Goal: Information Seeking & Learning: Find specific fact

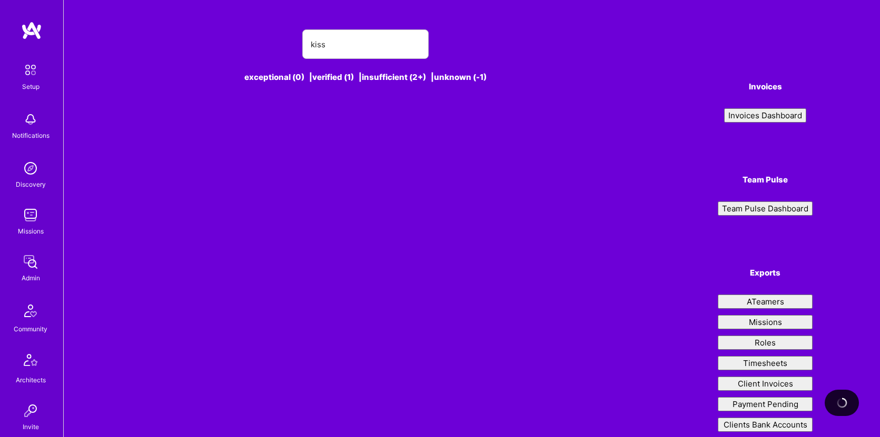
drag, startPoint x: 0, startPoint y: 0, endPoint x: 359, endPoint y: 40, distance: 361.2
click at [359, 40] on input "kiss" at bounding box center [365, 44] width 109 height 27
click at [359, 41] on input "kiss" at bounding box center [365, 44] width 109 height 27
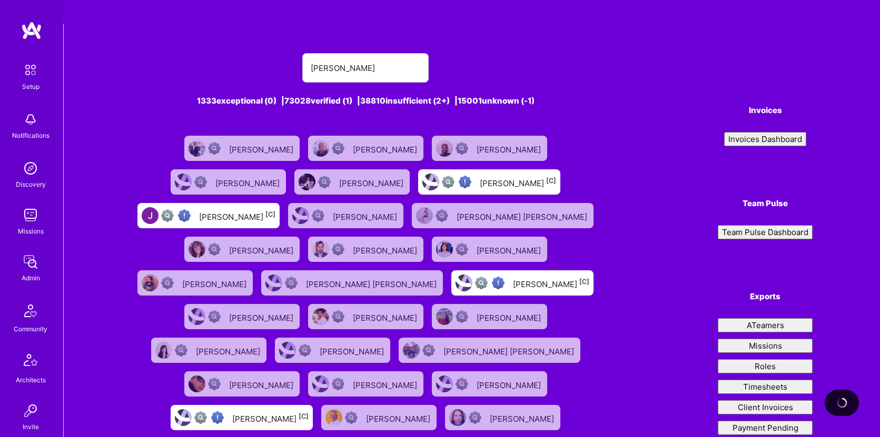
type input "[PERSON_NAME]"
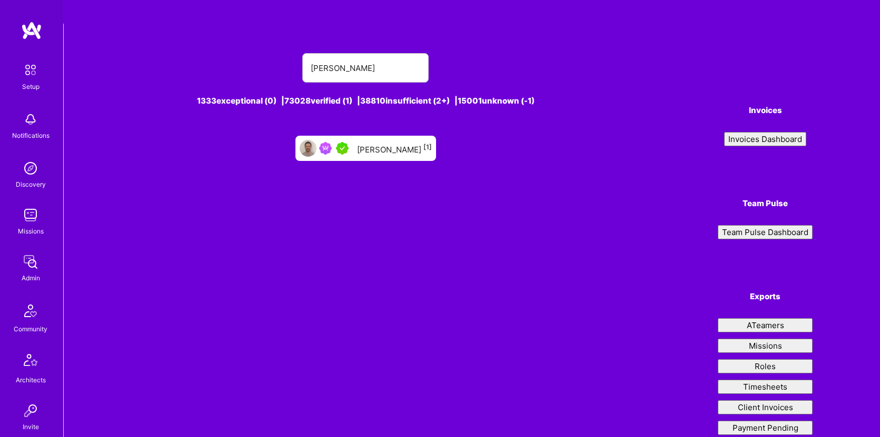
click at [504, 151] on div "[PERSON_NAME] kiss 1333 exceptional (0) | 73028 verified (1) | 38810 insufficie…" at bounding box center [472, 259] width 816 height 470
click at [367, 139] on link "David Kiss [1]" at bounding box center [365, 149] width 149 height 34
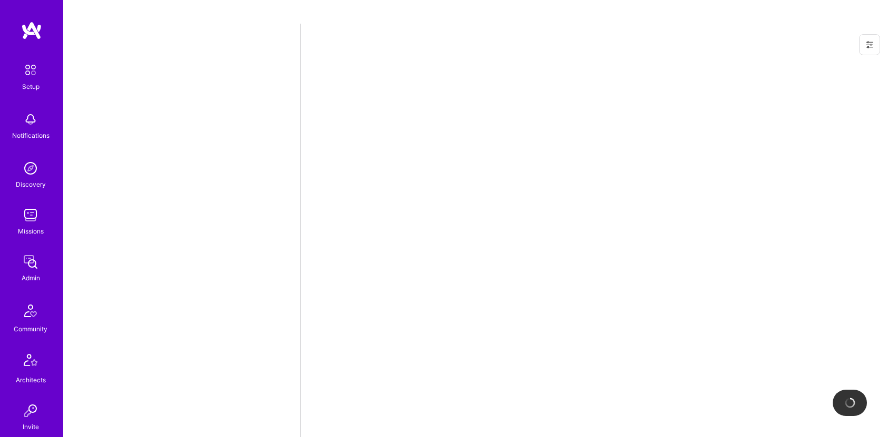
drag, startPoint x: 367, startPoint y: 139, endPoint x: 374, endPoint y: 127, distance: 13.5
click at [374, 127] on div at bounding box center [593, 242] width 587 height 437
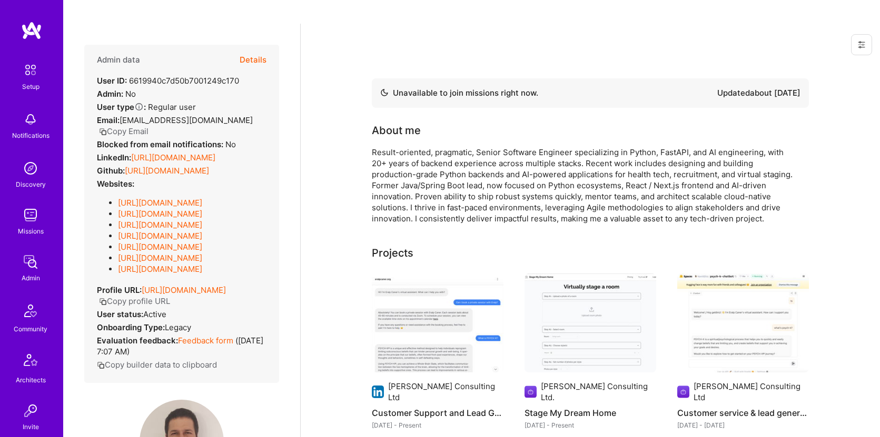
click at [134, 126] on button "Copy Email" at bounding box center [123, 131] width 49 height 11
click at [240, 45] on button "Details" at bounding box center [253, 60] width 27 height 31
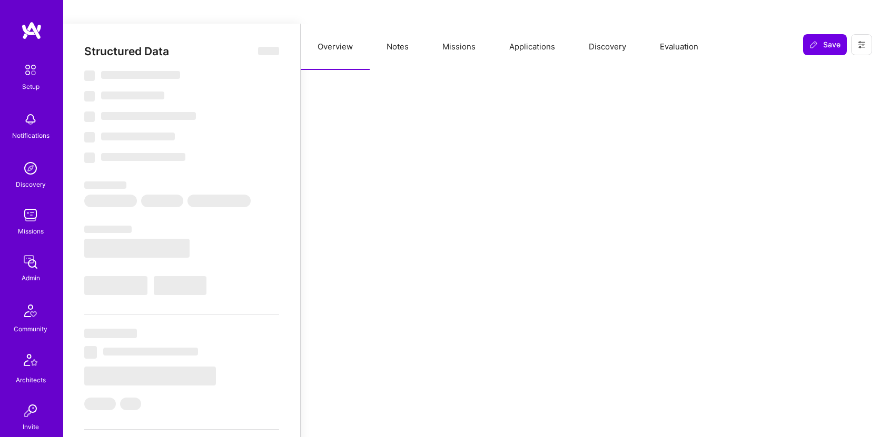
click at [441, 24] on button "Missions" at bounding box center [458, 47] width 67 height 46
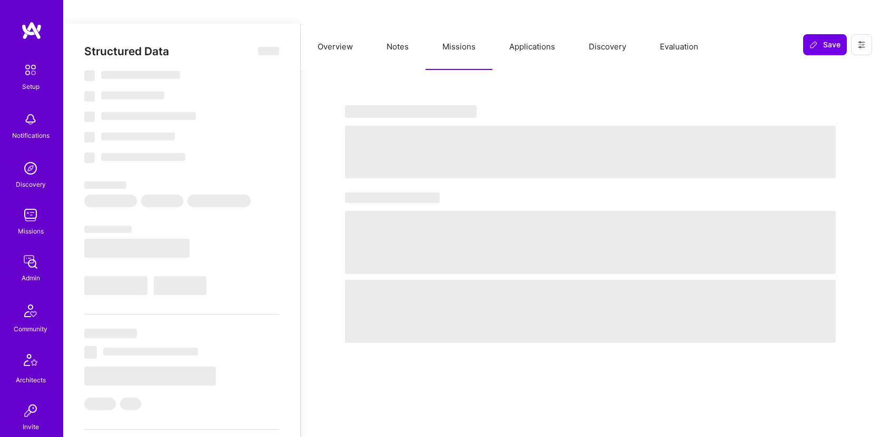
select select "Not Available"
select select "3 Months"
select select "5"
select select "7"
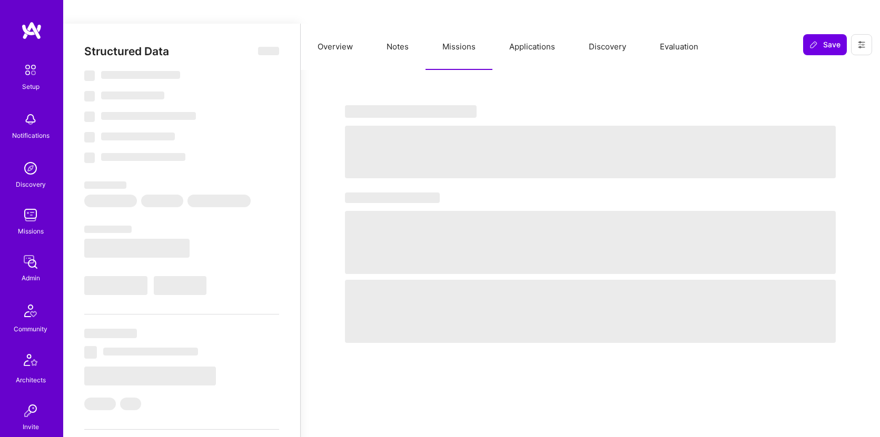
select select "7"
select select "CA"
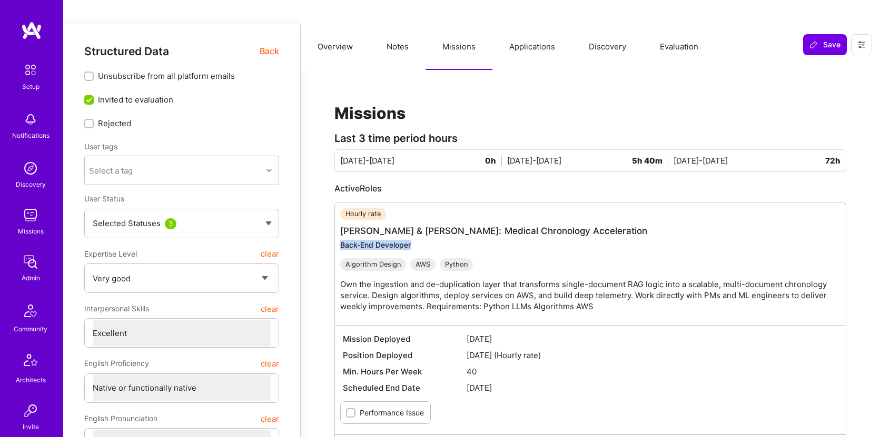
drag, startPoint x: 426, startPoint y: 223, endPoint x: 342, endPoint y: 223, distance: 84.8
click at [342, 240] on div "Back-End Developer" at bounding box center [595, 245] width 511 height 10
copy div "Back-End Developer"
click at [414, 226] on link "Morgan & Morgan: Medical Chronology Acceleration" at bounding box center [493, 231] width 307 height 11
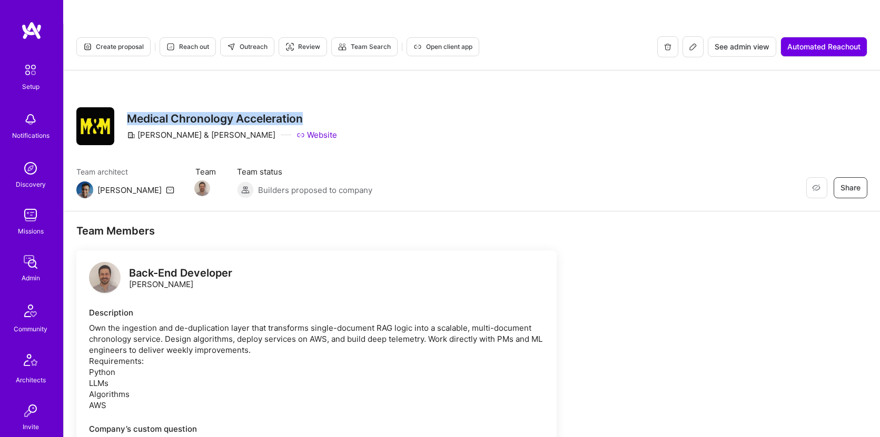
drag, startPoint x: 322, startPoint y: 95, endPoint x: 131, endPoint y: 91, distance: 191.1
click at [131, 107] on div "Restore Not Interested Share Medical Chronology Acceleration Morgan & Morgan We…" at bounding box center [471, 126] width 791 height 38
copy h3 "Medical Chronology Acceleration"
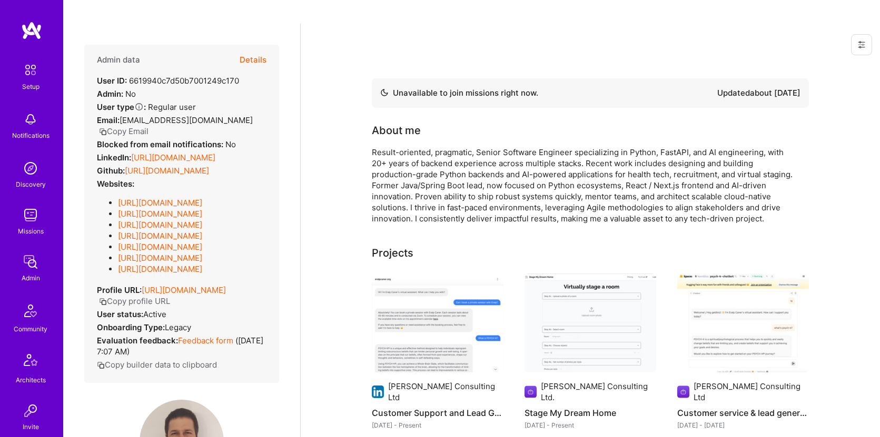
click at [256, 45] on button "Details" at bounding box center [253, 60] width 27 height 31
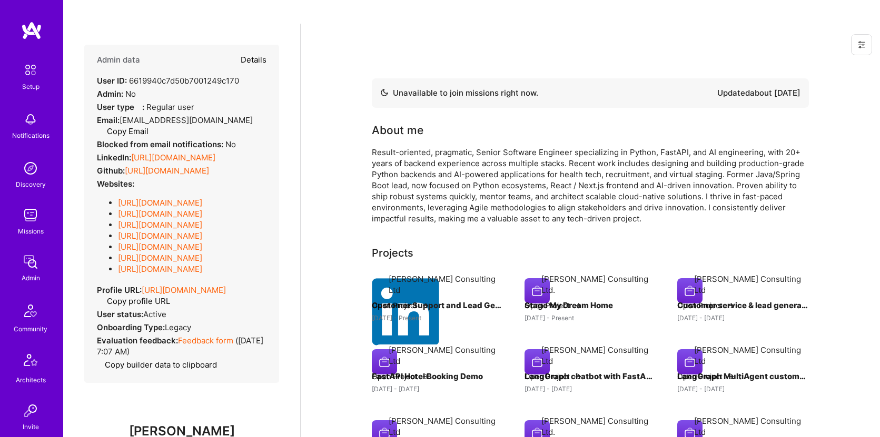
type textarea "x"
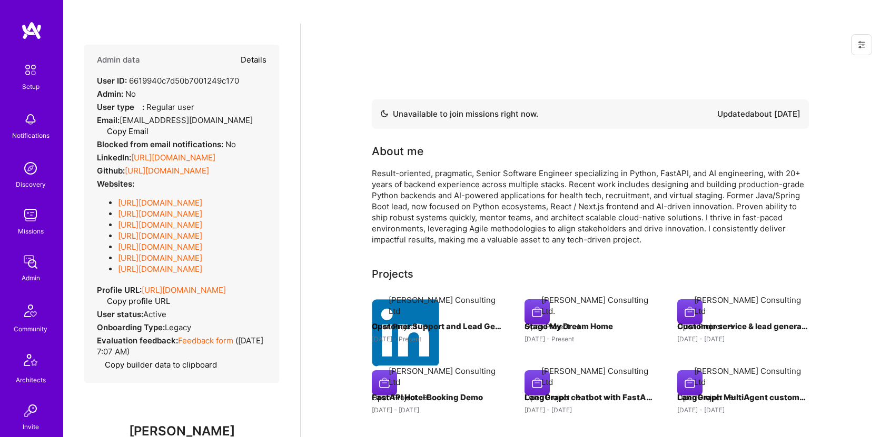
select select "5"
select select "7"
select select "CA"
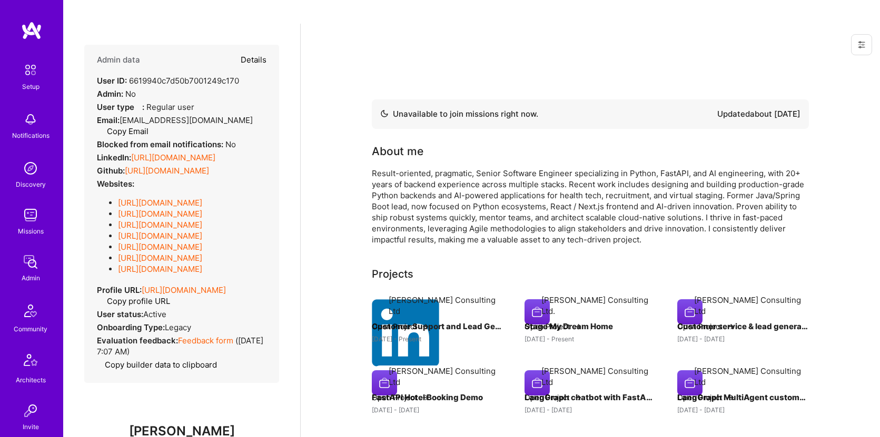
select select "Not Available"
select select "3 Months"
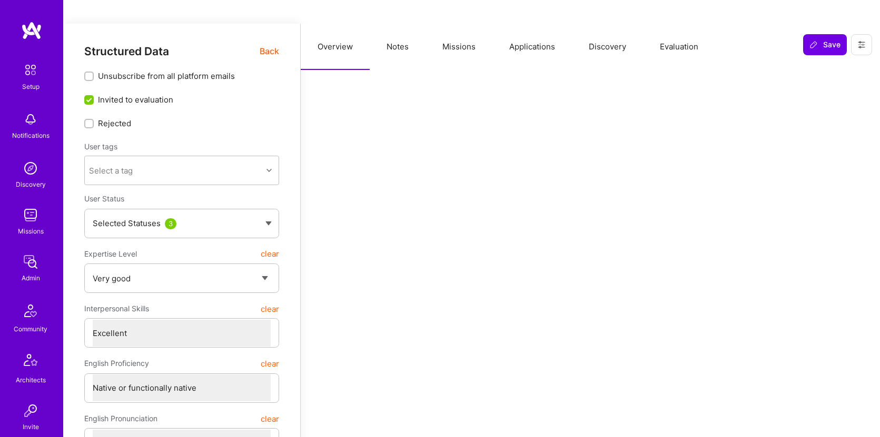
click at [526, 24] on button "Applications" at bounding box center [531, 47] width 79 height 46
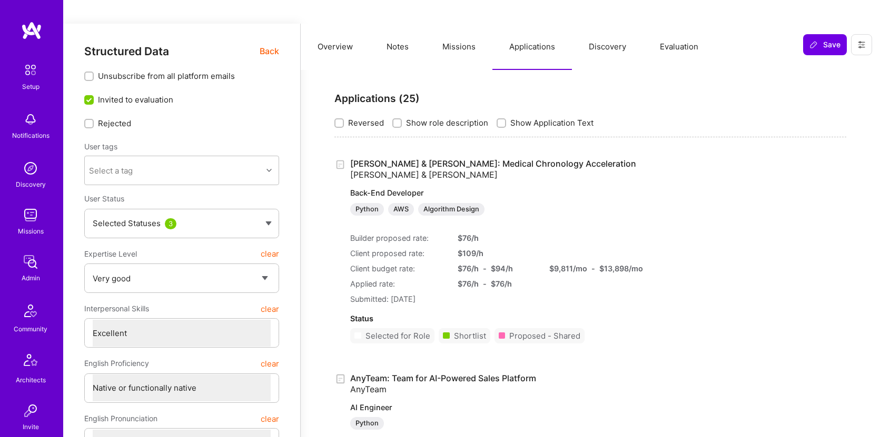
click at [470, 24] on button "Missions" at bounding box center [458, 47] width 67 height 46
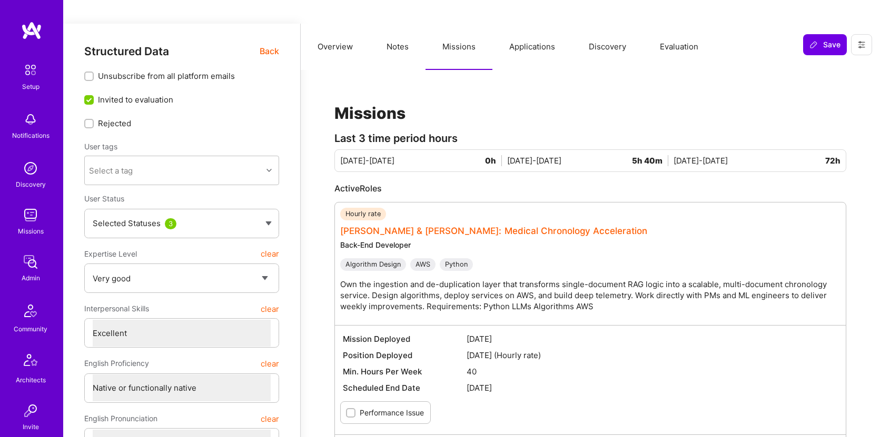
click at [497, 226] on link "Morgan & Morgan: Medical Chronology Acceleration" at bounding box center [493, 231] width 307 height 11
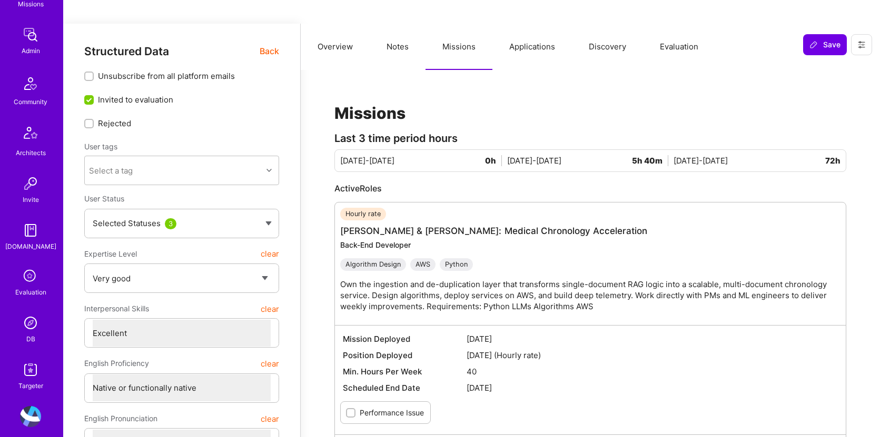
scroll to position [238, 0]
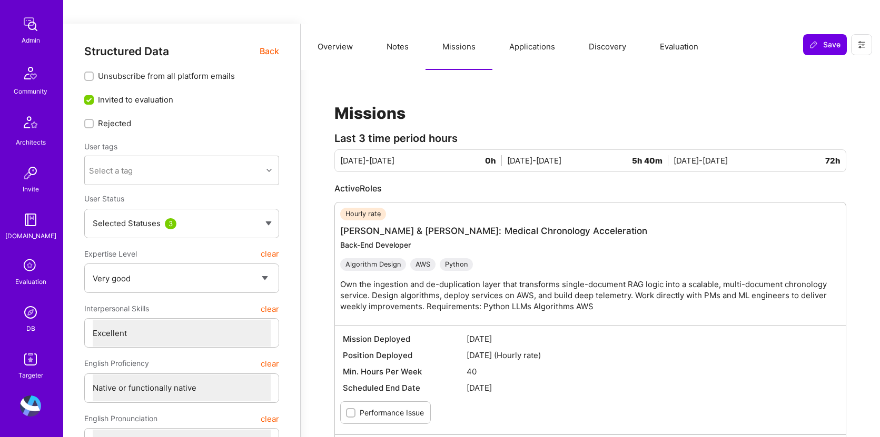
click at [28, 315] on img at bounding box center [30, 312] width 21 height 21
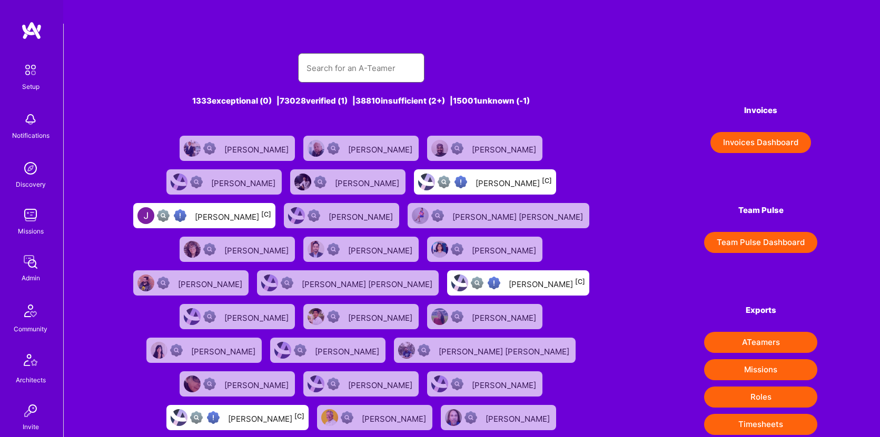
click at [377, 55] on input "text" at bounding box center [360, 68] width 109 height 27
paste input "Antonio Hernandez"
type input "Antonio Hernandez"
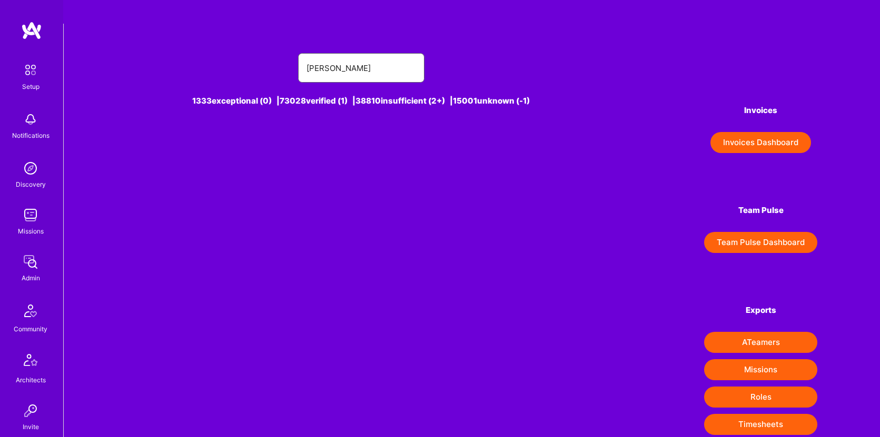
click at [398, 55] on input "Antonio Hernandez" at bounding box center [360, 68] width 109 height 27
click at [396, 55] on input "Antonio Hernandez" at bounding box center [360, 68] width 109 height 27
click at [348, 55] on input "Antonio Hernandez" at bounding box center [360, 68] width 109 height 27
click at [394, 55] on input "Antonio Hernandez" at bounding box center [360, 68] width 109 height 27
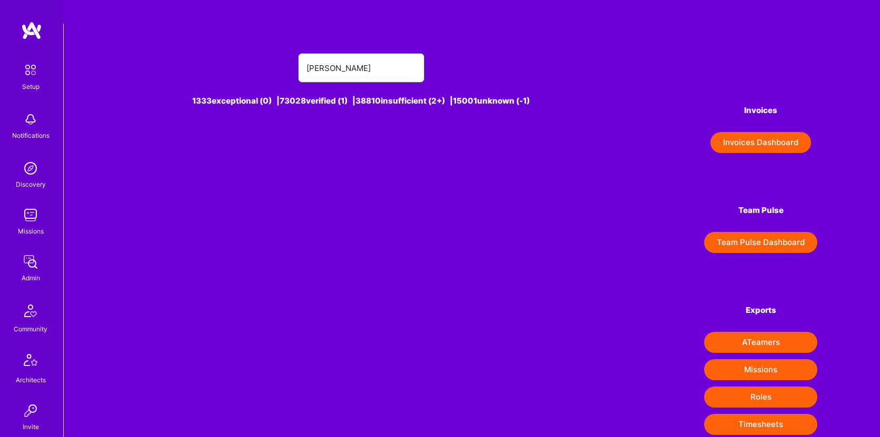
click at [394, 55] on input "Antonio Hernandez" at bounding box center [360, 68] width 109 height 27
click at [369, 55] on input "antonio her" at bounding box center [360, 68] width 109 height 27
paste input "Antonio Hernández"
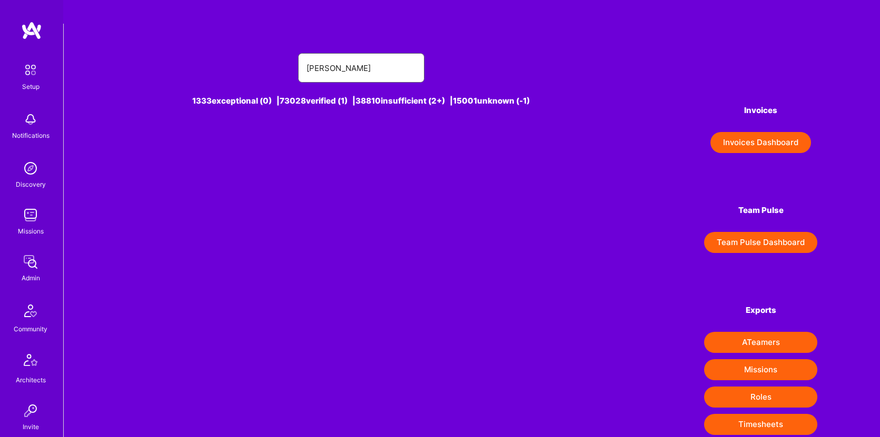
type input "Antonio Hernández"
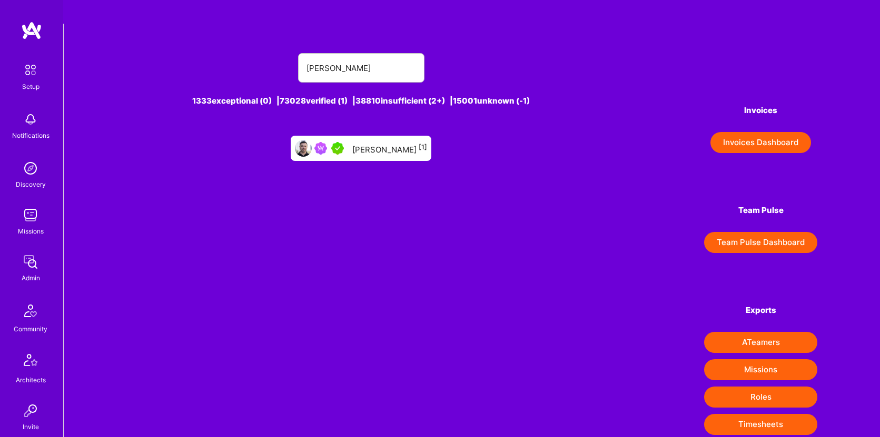
click at [385, 142] on div "Antonio Hernández [1]" at bounding box center [389, 149] width 75 height 14
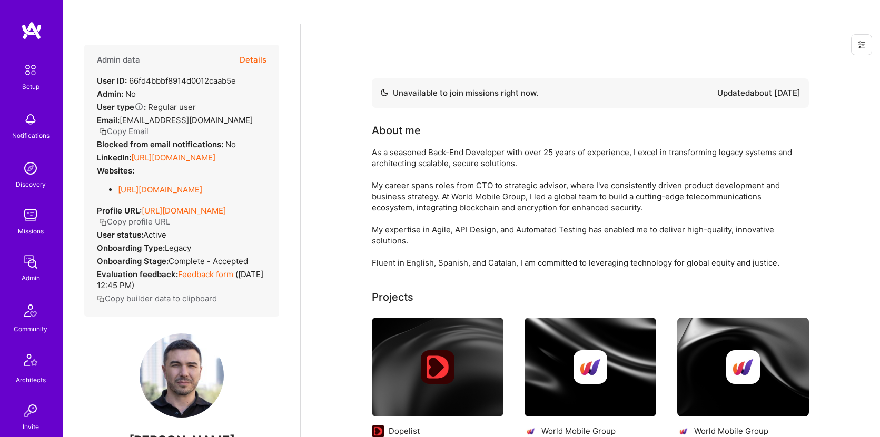
click at [142, 126] on button "Copy Email" at bounding box center [123, 131] width 49 height 11
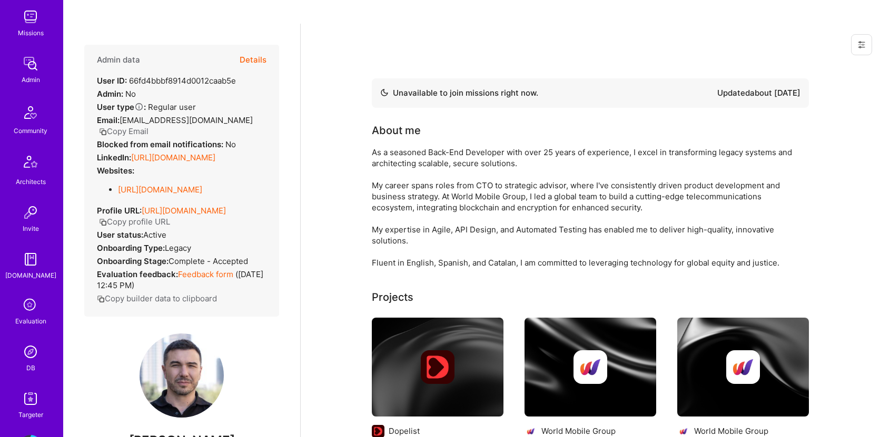
scroll to position [238, 0]
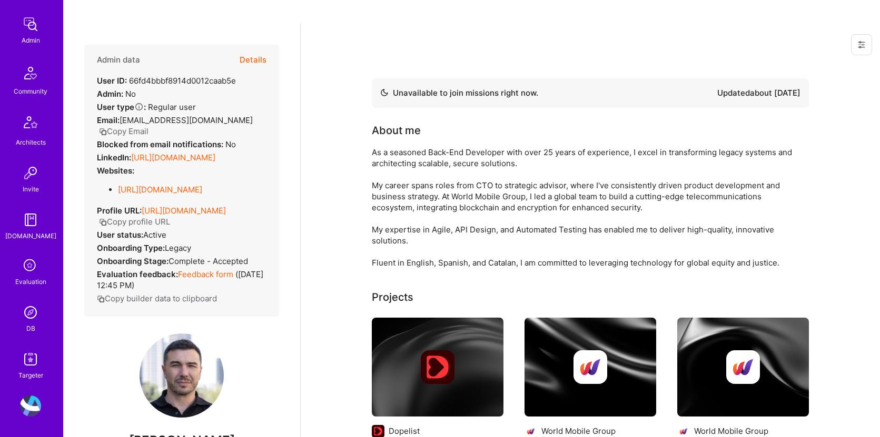
click at [24, 313] on img at bounding box center [30, 312] width 21 height 21
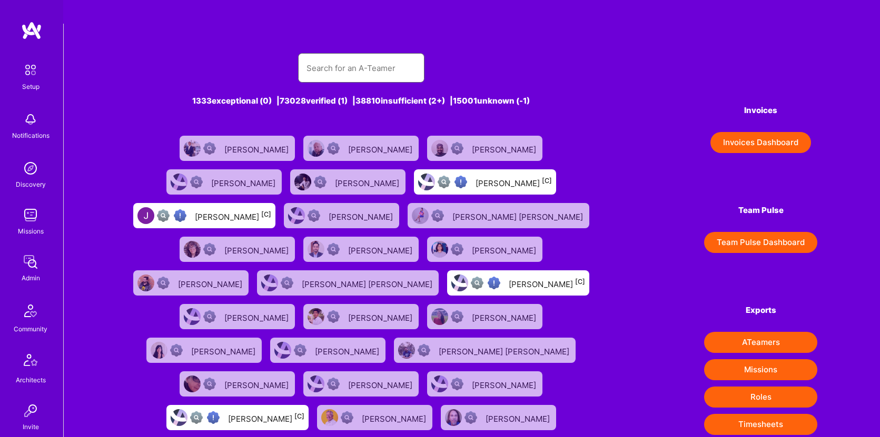
click at [396, 55] on input "text" at bounding box center [360, 68] width 109 height 27
paste input "Ryan Dodd"
type input "Ryan Dodd"
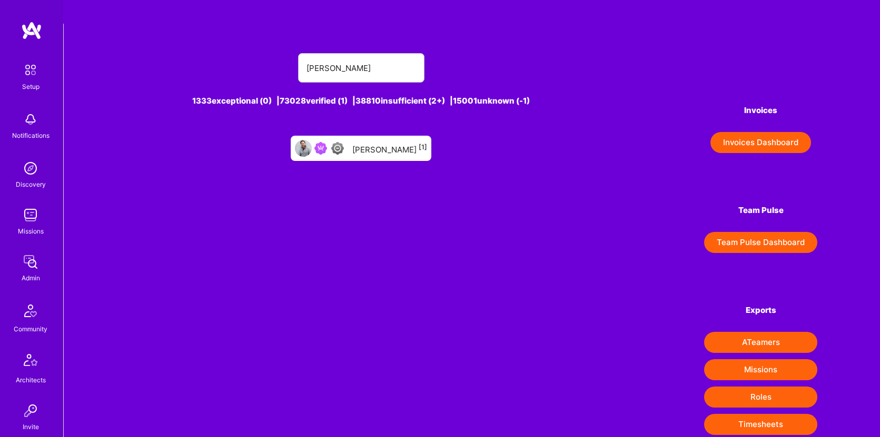
click at [388, 142] on div "Ryan Dodd [1]" at bounding box center [389, 149] width 75 height 14
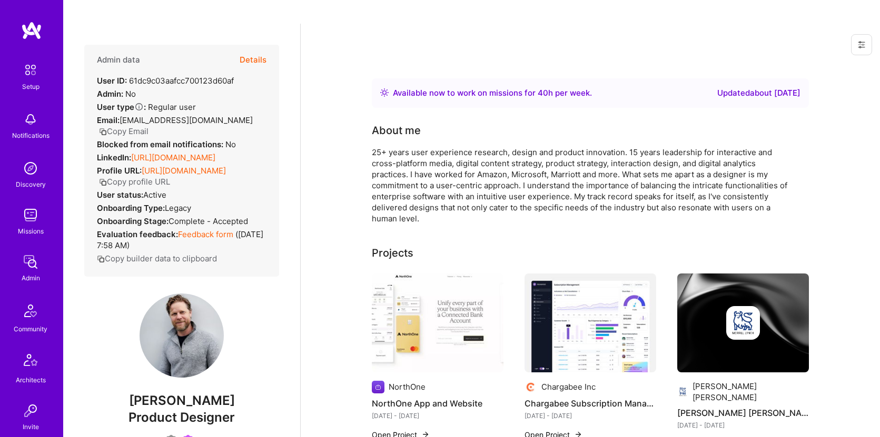
click at [148, 126] on button "Copy Email" at bounding box center [123, 131] width 49 height 11
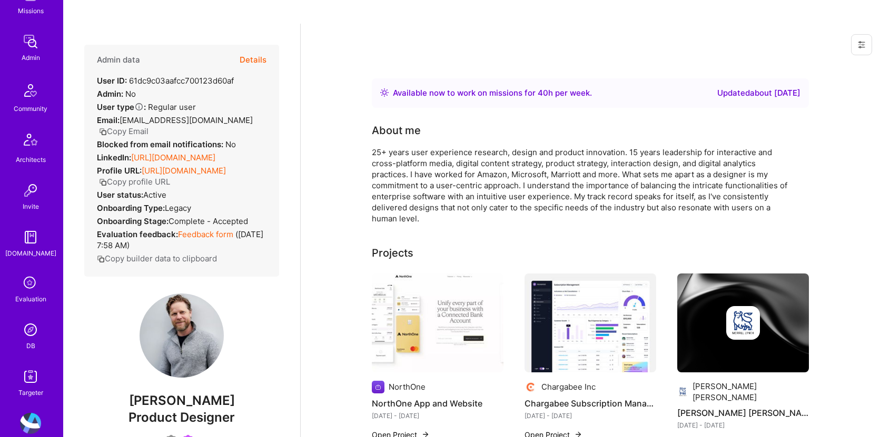
scroll to position [238, 0]
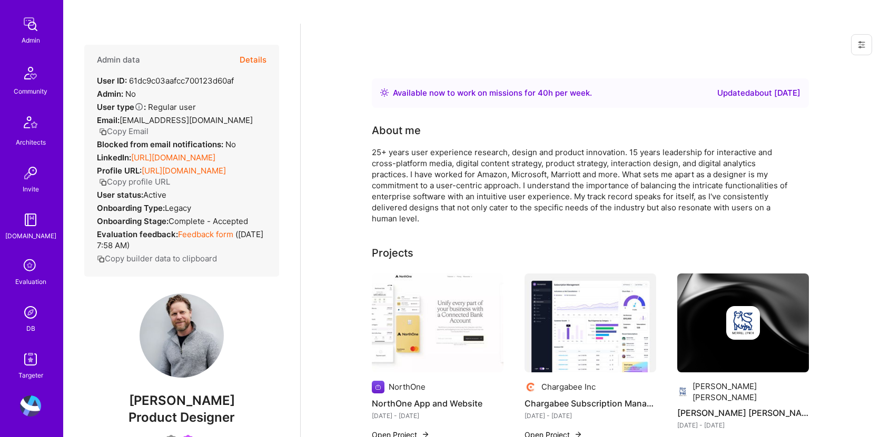
click at [20, 313] on img at bounding box center [30, 312] width 21 height 21
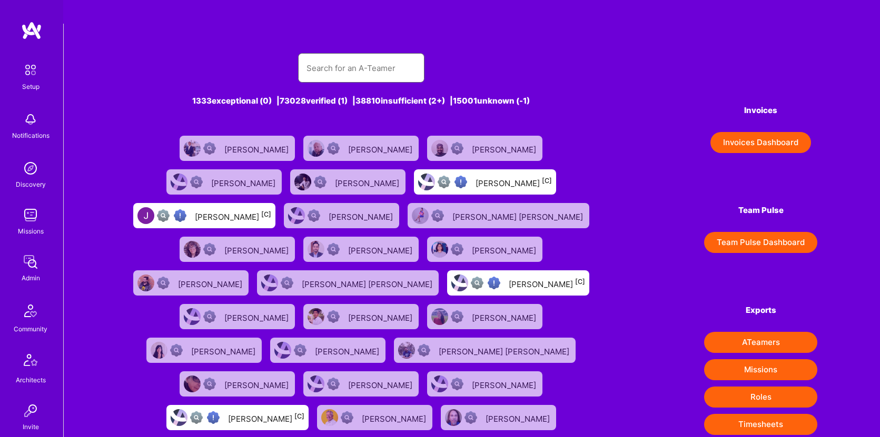
click at [347, 55] on input "text" at bounding box center [360, 68] width 109 height 27
paste input "Carleen Pan"
type input "Carleen Pan"
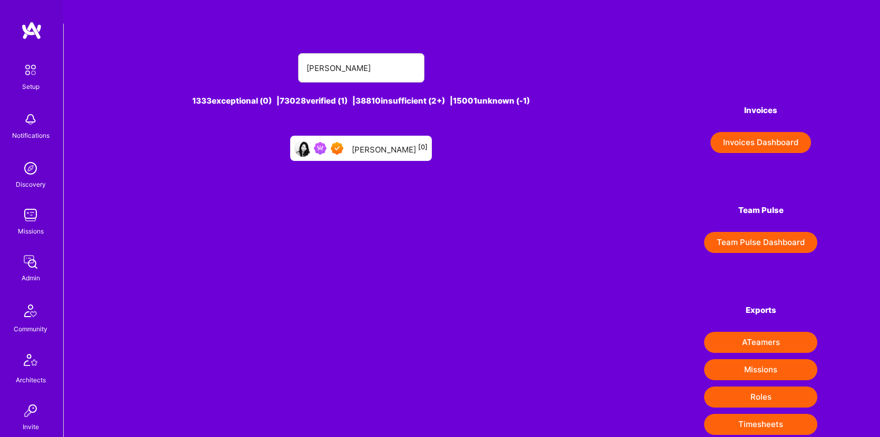
click at [366, 137] on div "Carleen Pan [0]" at bounding box center [361, 148] width 142 height 25
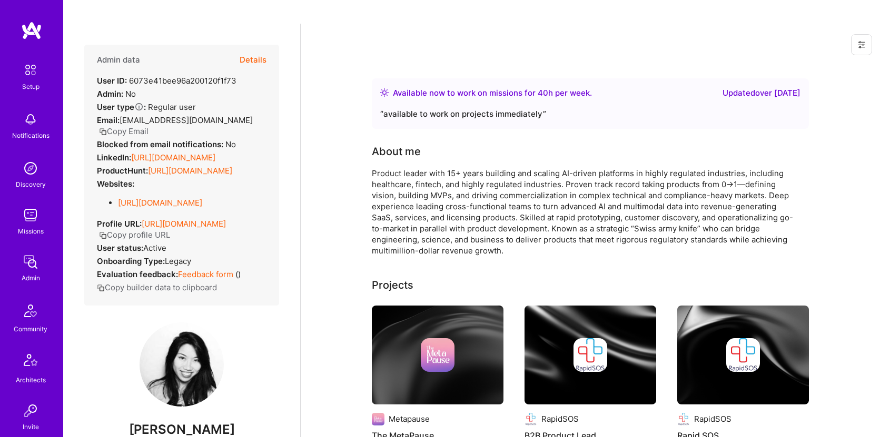
click at [131, 126] on button "Copy Email" at bounding box center [123, 131] width 49 height 11
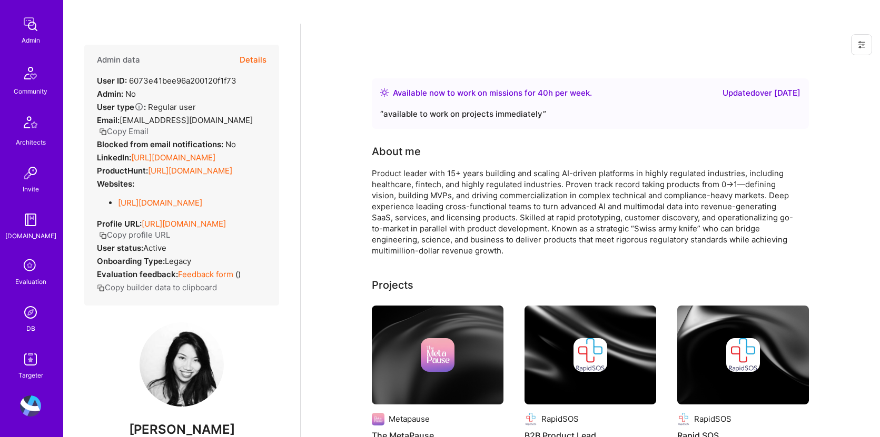
click at [14, 314] on link "DB" at bounding box center [30, 318] width 65 height 32
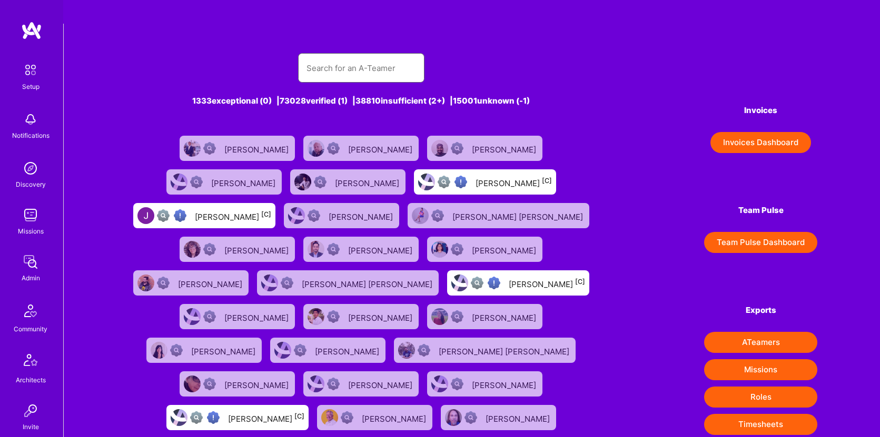
click at [361, 55] on input "text" at bounding box center [360, 68] width 109 height 27
paste input "Pooran Panwar"
type input "Pooran Panwar"
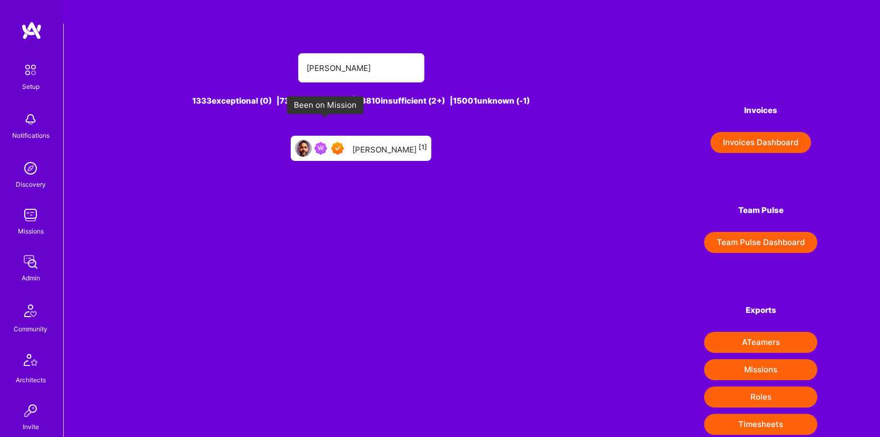
click at [327, 142] on img at bounding box center [320, 148] width 13 height 13
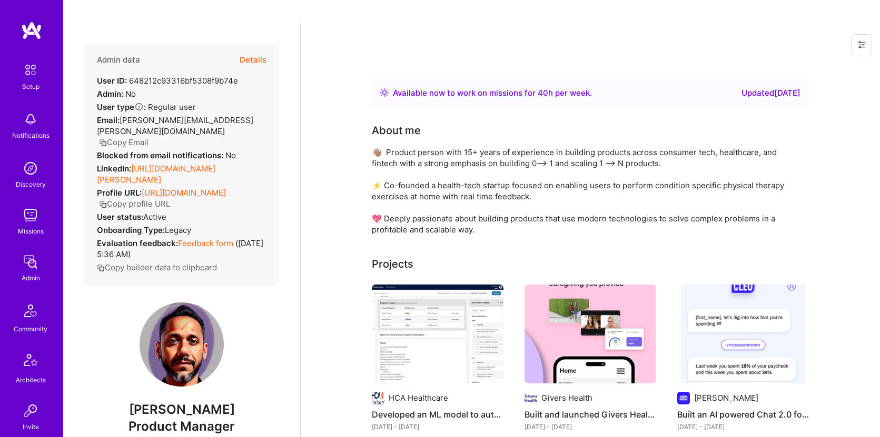
click at [141, 137] on button "Copy Email" at bounding box center [123, 142] width 49 height 11
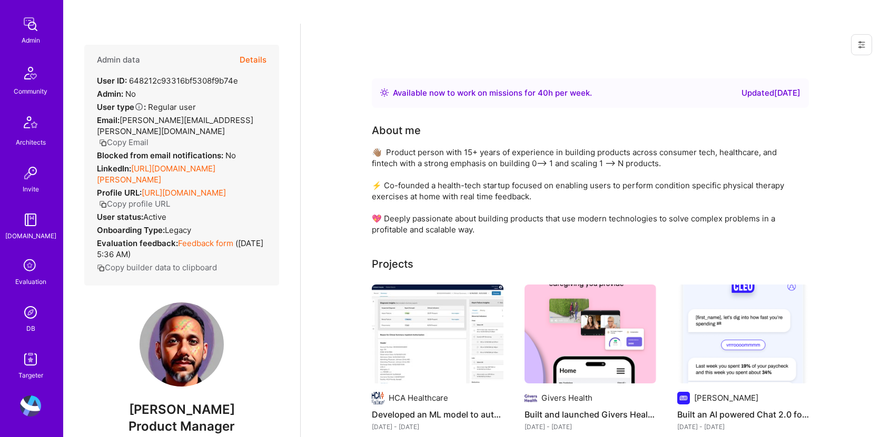
click at [24, 319] on img at bounding box center [30, 312] width 21 height 21
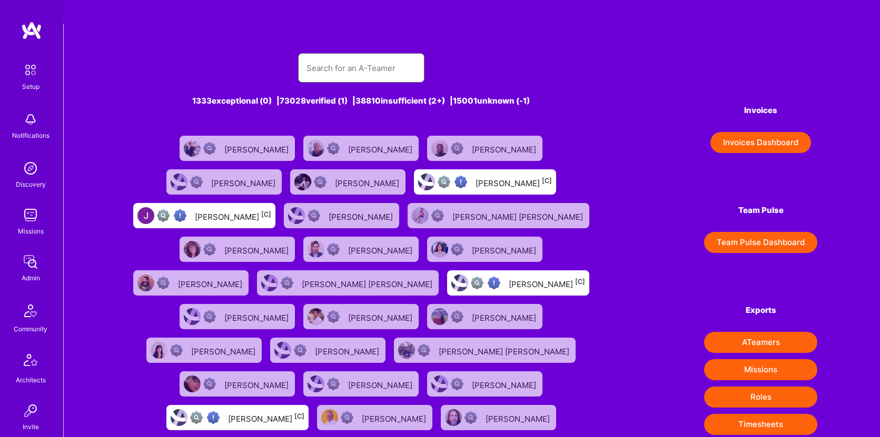
click at [382, 55] on input "text" at bounding box center [360, 68] width 109 height 27
paste input "Nic Wilson"
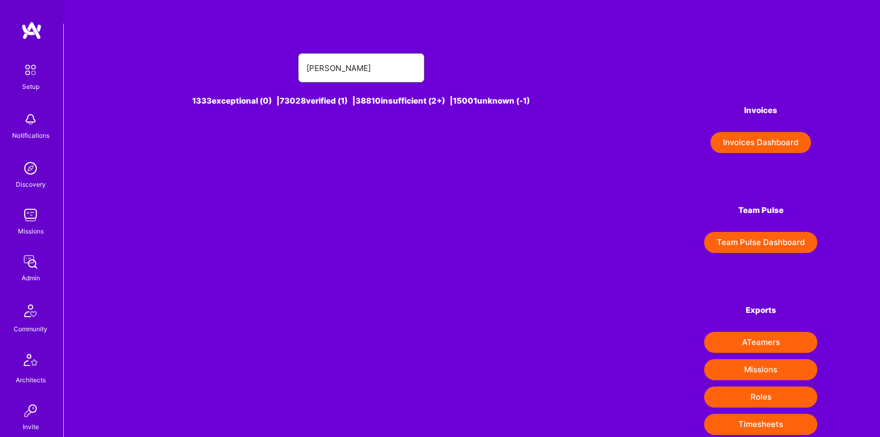
paste input "Nic Wilson"
click at [391, 55] on input "Nic Wilson" at bounding box center [360, 68] width 109 height 27
click at [323, 55] on input "Nic Wilson" at bounding box center [360, 68] width 109 height 27
click at [351, 55] on input "Nic Wilson" at bounding box center [360, 68] width 109 height 27
click at [348, 55] on input "Nic wilson" at bounding box center [360, 68] width 109 height 27
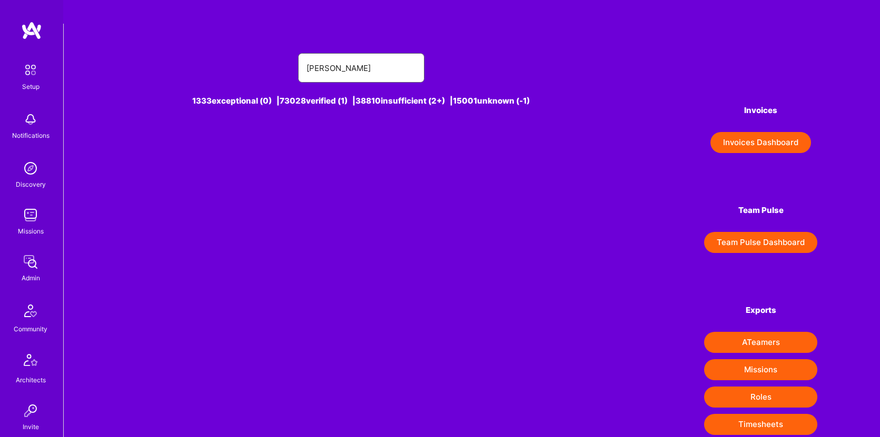
click at [348, 55] on input "Nic wilson" at bounding box center [360, 68] width 109 height 27
paste input "holas W"
type input "[PERSON_NAME]"
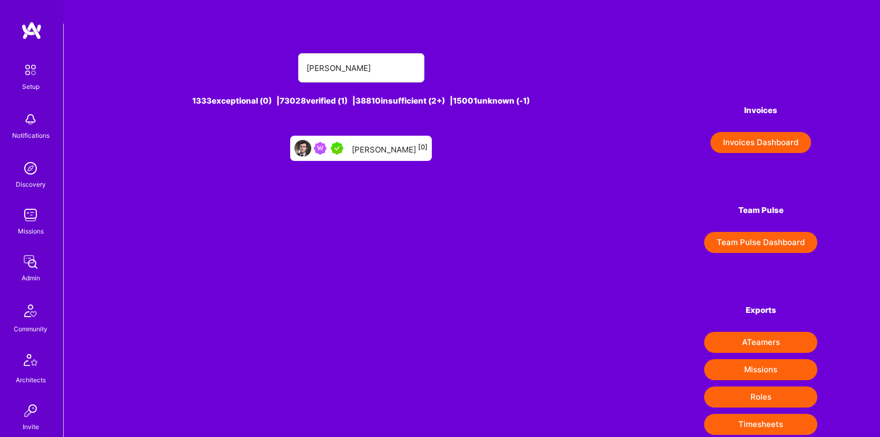
click at [401, 142] on div "[PERSON_NAME] [0]" at bounding box center [390, 149] width 76 height 14
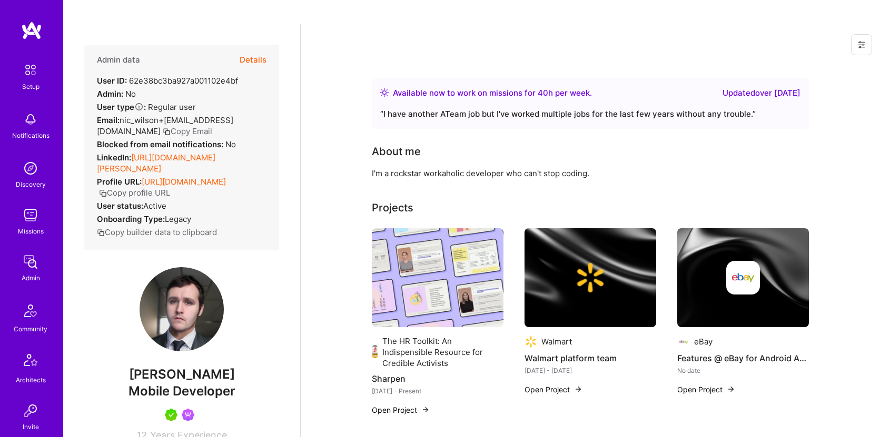
click at [163, 126] on button "Copy Email" at bounding box center [187, 131] width 49 height 11
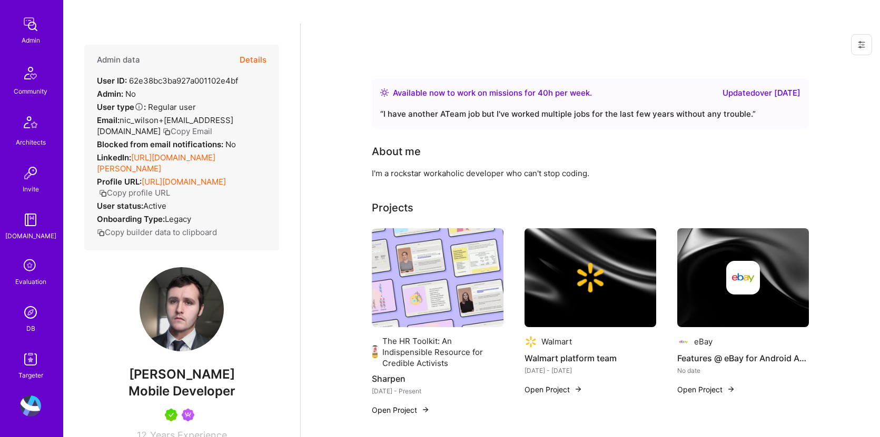
click at [25, 299] on div "Setup Notifications Discovery Missions Admin Community Architects Invite A.Guid…" at bounding box center [31, 101] width 63 height 560
click at [26, 313] on img at bounding box center [30, 312] width 21 height 21
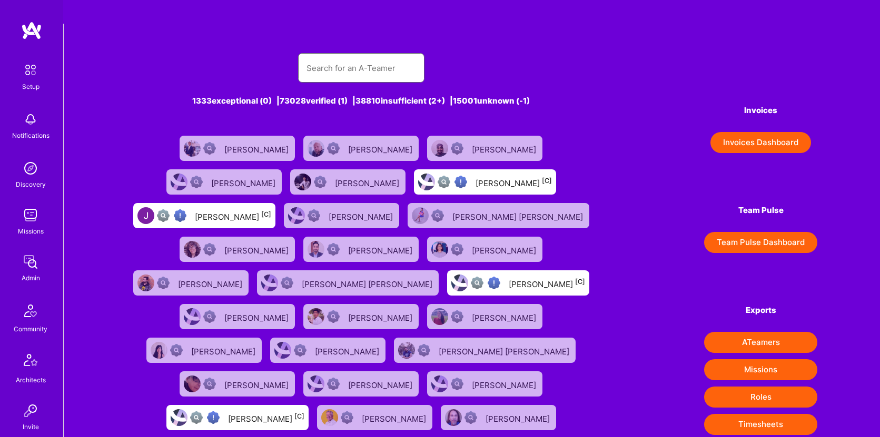
click at [334, 55] on input "text" at bounding box center [360, 68] width 109 height 27
paste input "Kunal Pandya"
type input "Kunal Pandya"
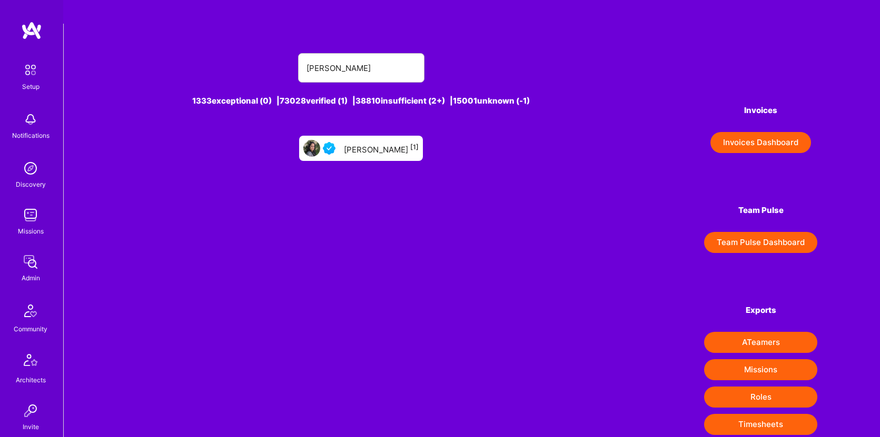
click at [355, 136] on div "Kunal Pandya [1]" at bounding box center [361, 148] width 124 height 25
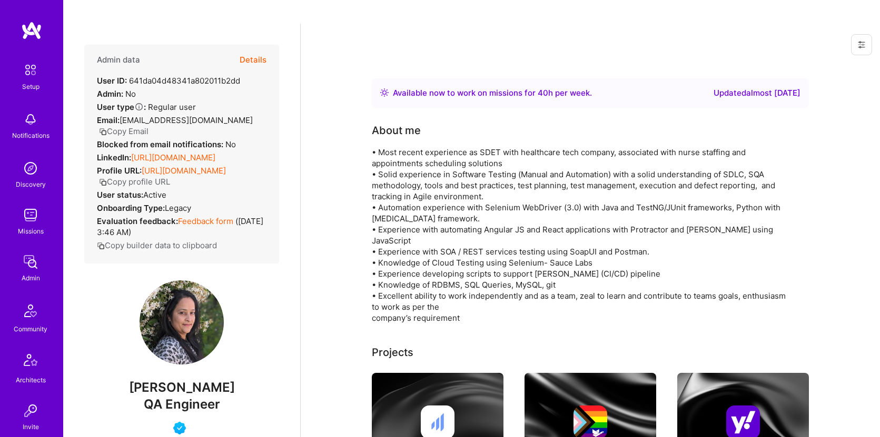
click at [148, 126] on button "Copy Email" at bounding box center [123, 131] width 49 height 11
click at [245, 45] on button "Details" at bounding box center [253, 60] width 27 height 31
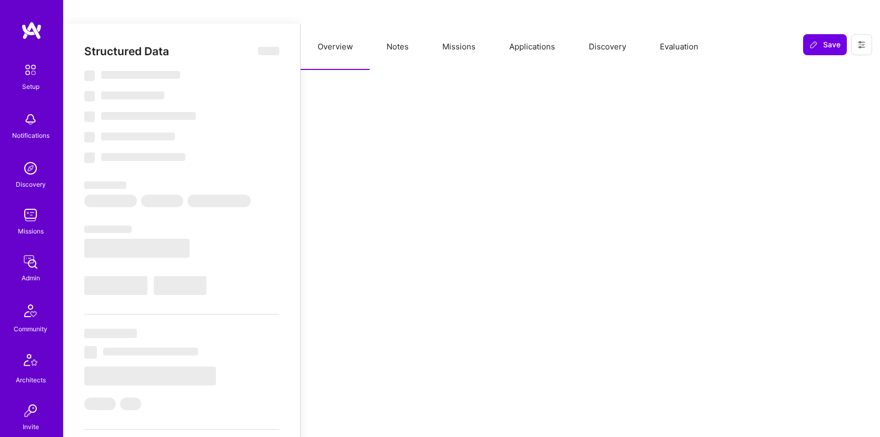
click at [528, 24] on button "Applications" at bounding box center [531, 47] width 79 height 46
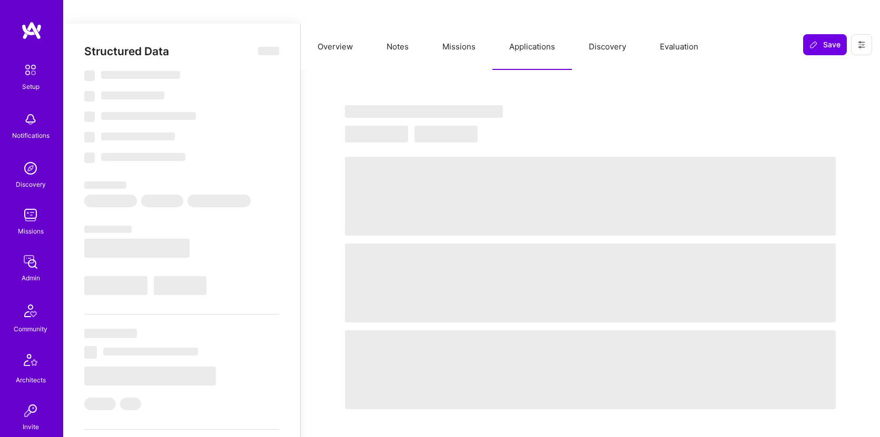
type textarea "x"
select select "Right Now"
select select "4"
select select "7"
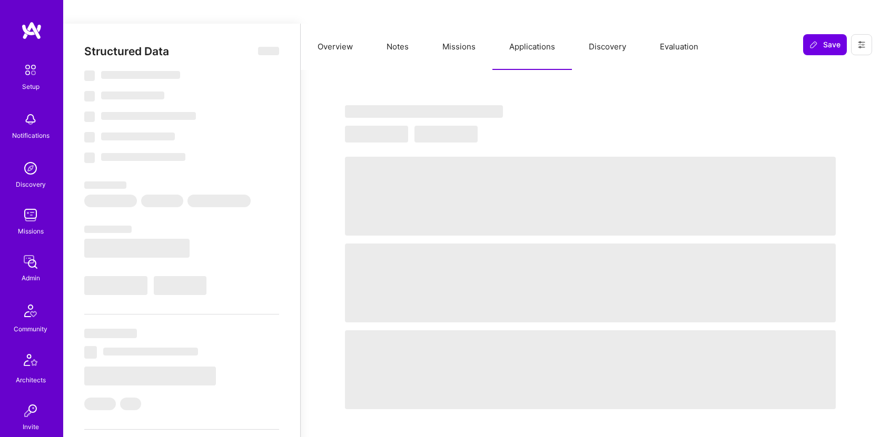
select select "7"
select select "US"
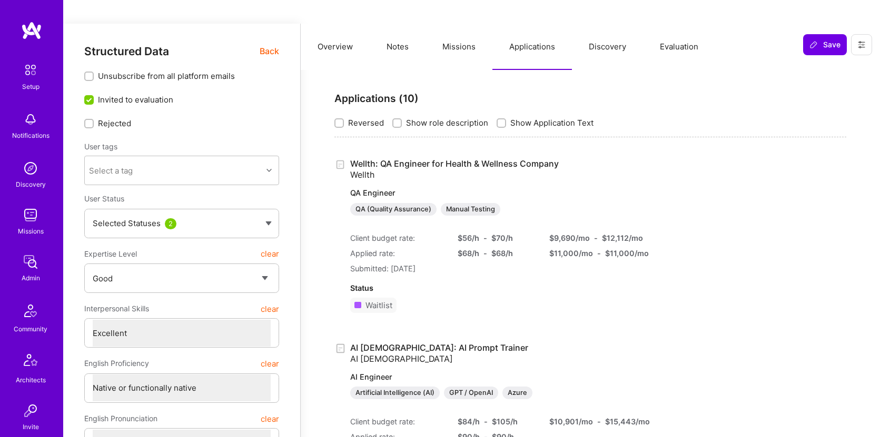
click at [465, 32] on button "Missions" at bounding box center [458, 47] width 67 height 46
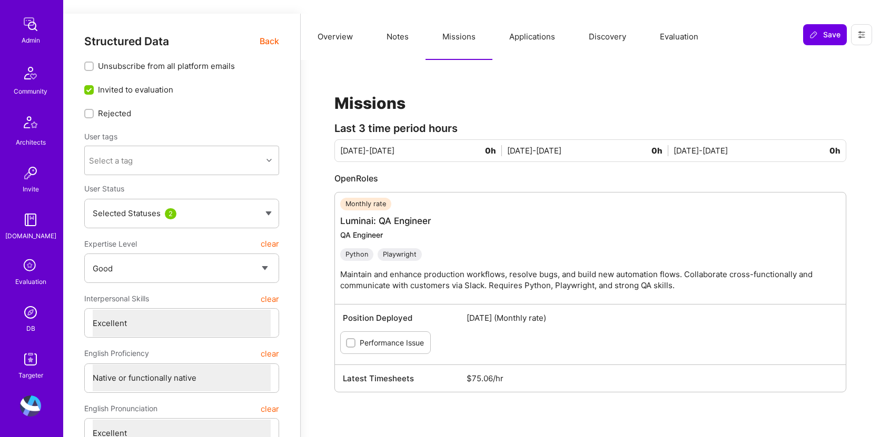
scroll to position [18, 0]
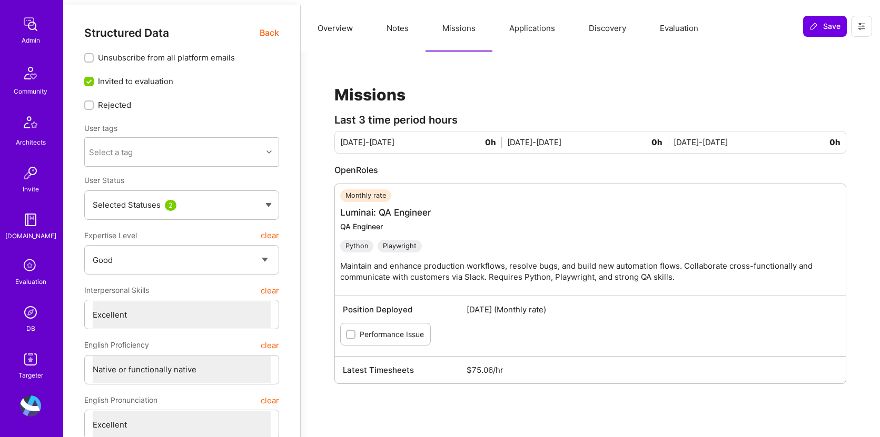
click at [26, 319] on img at bounding box center [30, 312] width 21 height 21
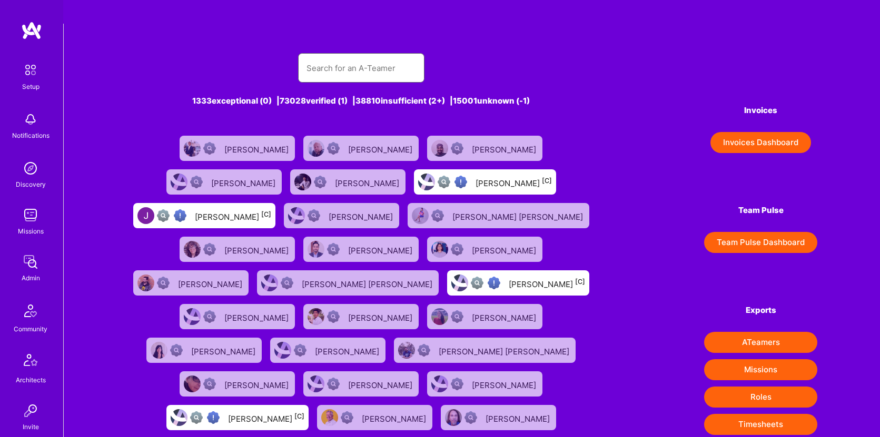
click at [374, 55] on input "text" at bounding box center [360, 68] width 109 height 27
paste input "Tom Clancy"
type input "Tom Clancy"
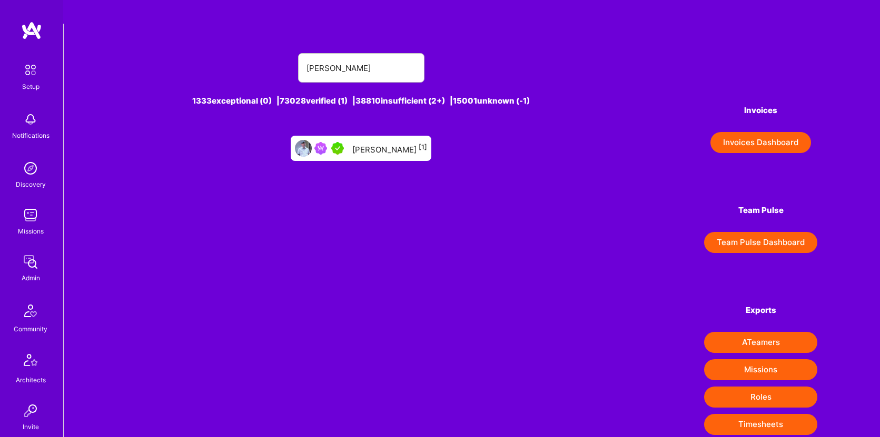
click at [371, 142] on div "Tom Clancy [1]" at bounding box center [389, 149] width 75 height 14
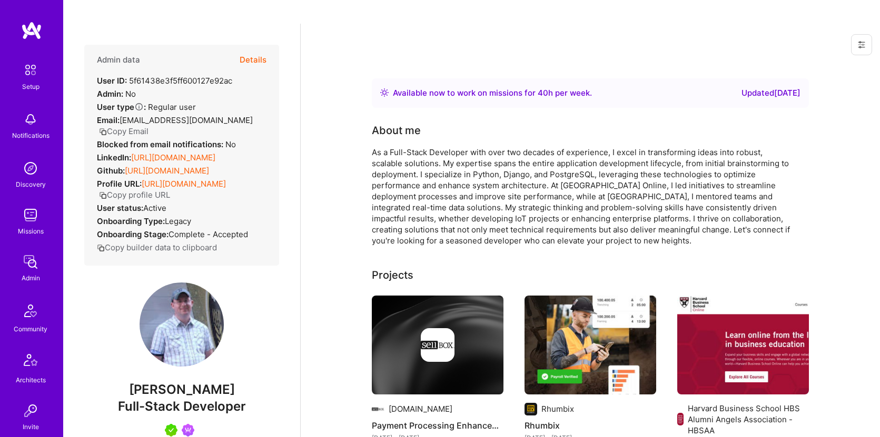
click at [148, 126] on button "Copy Email" at bounding box center [123, 131] width 49 height 11
click at [254, 45] on button "Details" at bounding box center [253, 60] width 27 height 31
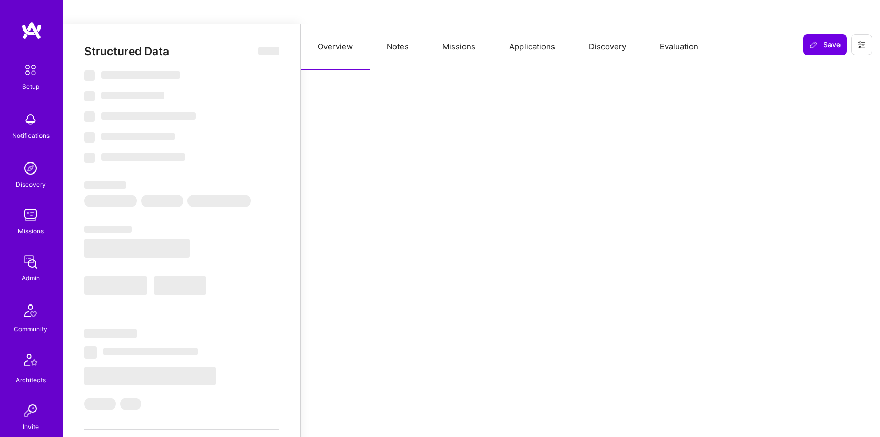
click at [457, 24] on button "Missions" at bounding box center [458, 47] width 67 height 46
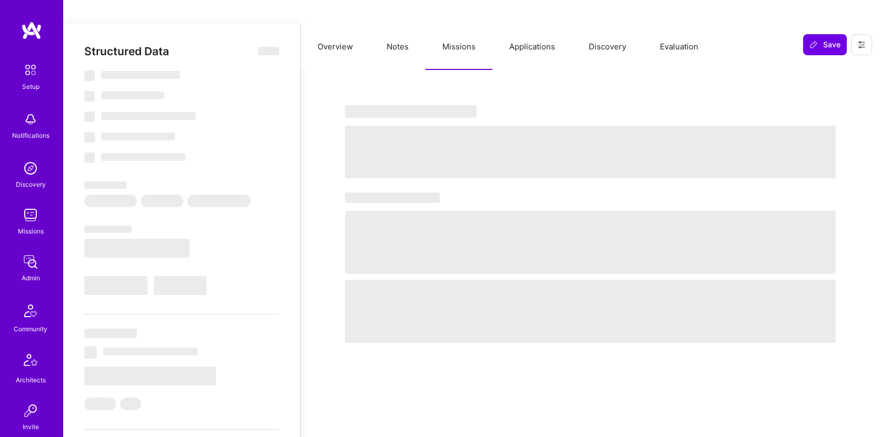
type textarea "x"
select select "Right Now"
select select "5"
select select "4"
select select "7"
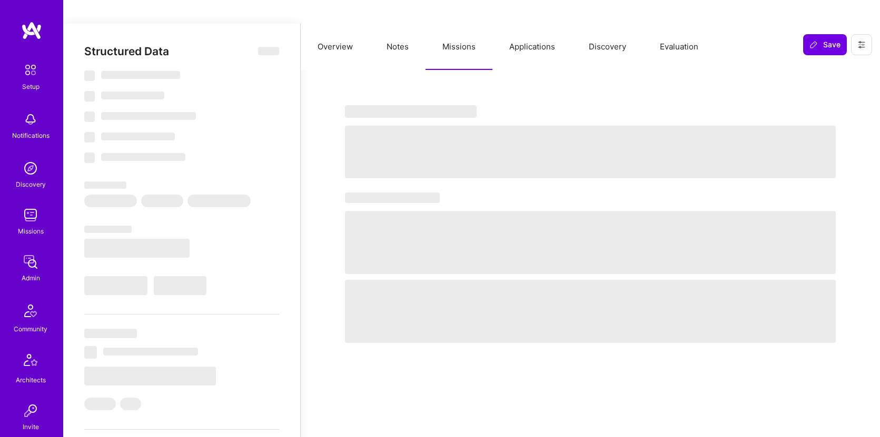
select select "7"
select select "US"
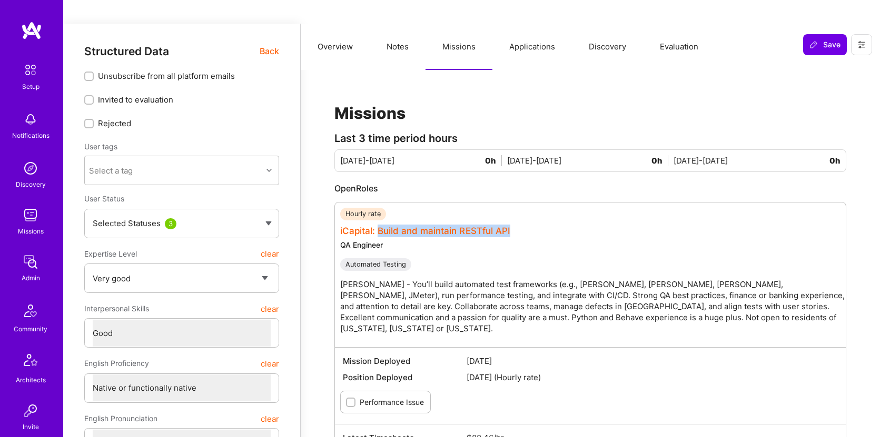
drag, startPoint x: 531, startPoint y: 205, endPoint x: 378, endPoint y: 208, distance: 153.2
click at [378, 208] on div "Hourly rate iCapital: Build and maintain RESTful API QA Engineer Automated Test…" at bounding box center [595, 275] width 511 height 134
copy link "Build and maintain RESTful API"
drag, startPoint x: 398, startPoint y: 221, endPoint x: 338, endPoint y: 226, distance: 59.7
click at [338, 226] on div "Hourly rate iCapital: Build and maintain RESTful API QA Engineer Automated Test…" at bounding box center [590, 327] width 512 height 250
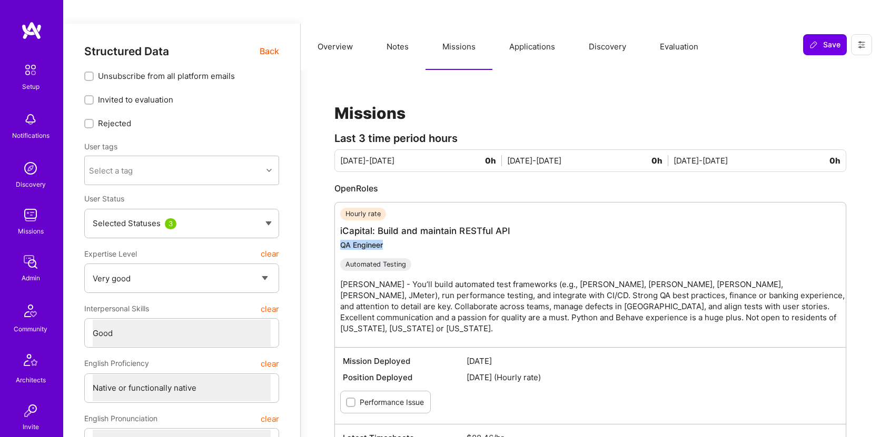
copy div "QA Engineer"
drag, startPoint x: 492, startPoint y: 402, endPoint x: 466, endPoint y: 403, distance: 26.3
click at [466, 430] on div "Latest Timesheets $88.46/hr" at bounding box center [590, 438] width 500 height 16
copy div "$88.46"
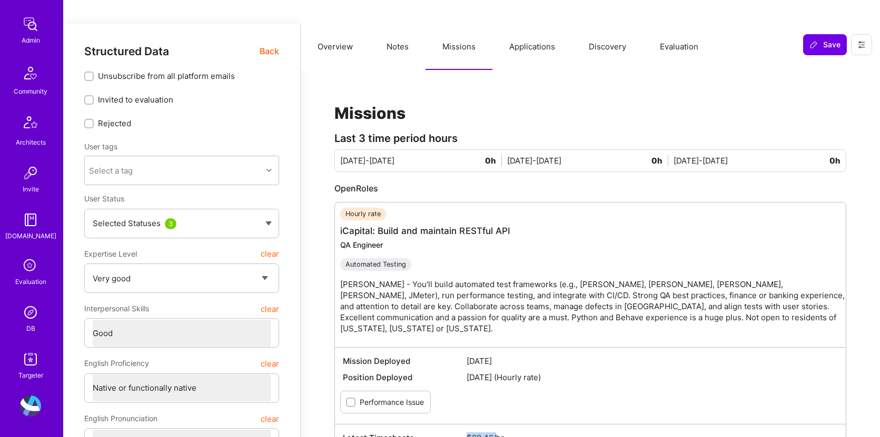
click at [26, 324] on div "DB" at bounding box center [30, 328] width 9 height 11
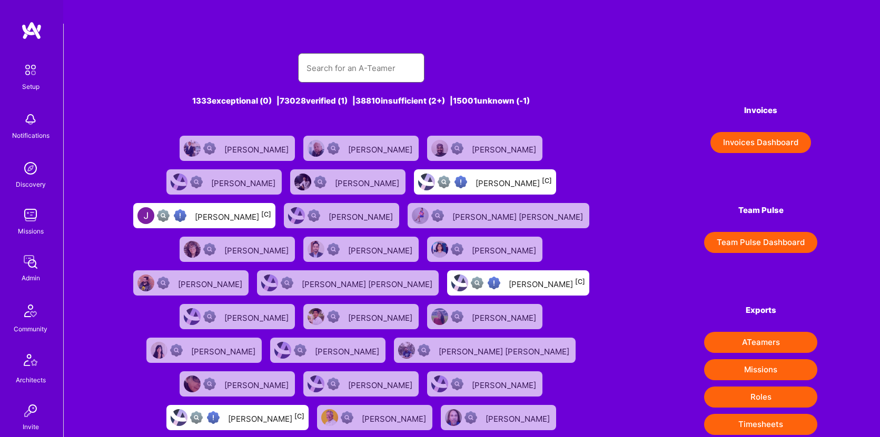
click at [360, 55] on input "text" at bounding box center [360, 68] width 109 height 27
paste input "Joseph Schulte"
type input "Joseph Schulte"
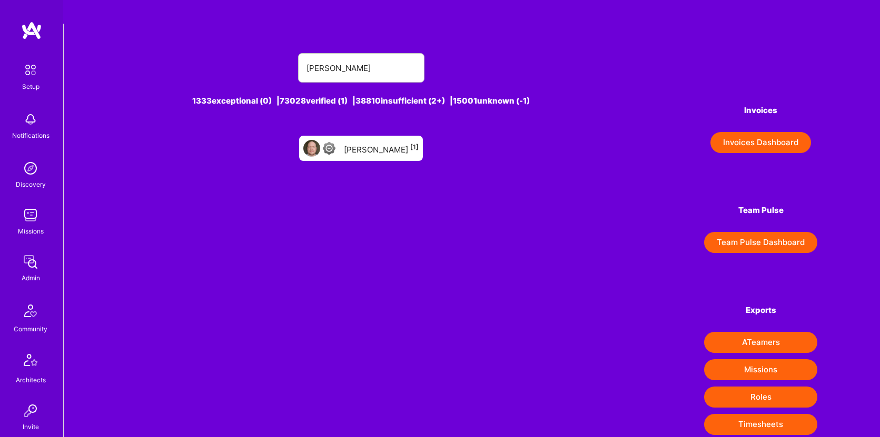
click at [380, 136] on div "Joseph Schulte [1]" at bounding box center [361, 148] width 124 height 25
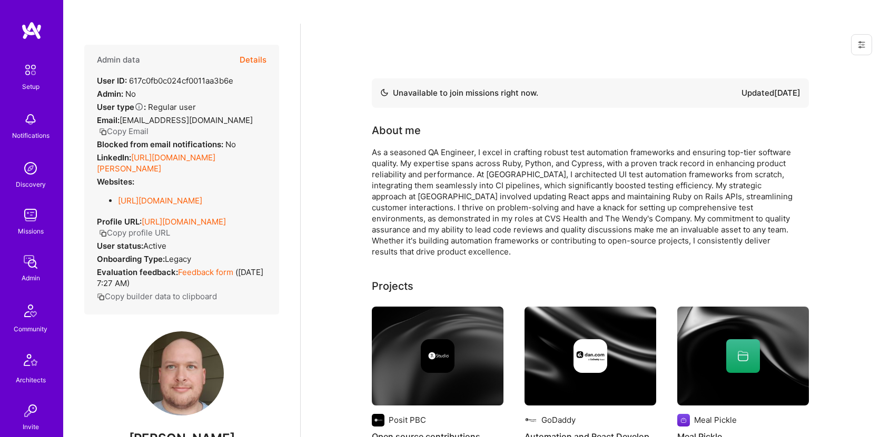
click at [134, 126] on button "Copy Email" at bounding box center [123, 131] width 49 height 11
click at [252, 45] on button "Details" at bounding box center [253, 60] width 27 height 31
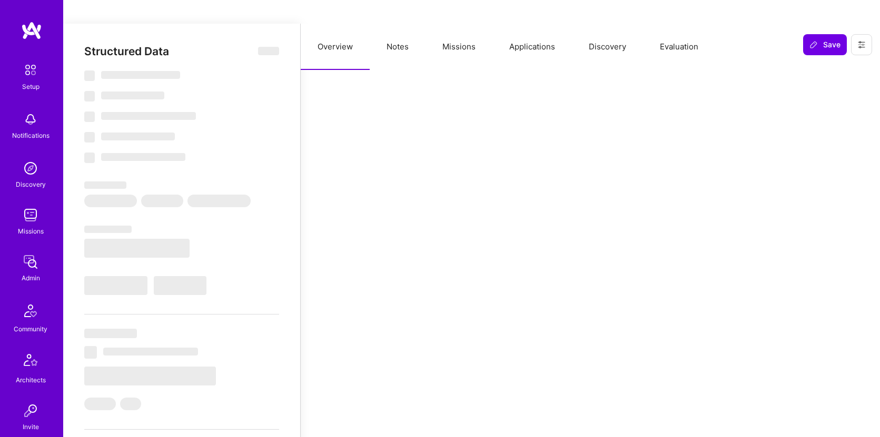
click at [449, 24] on button "Missions" at bounding box center [458, 47] width 67 height 46
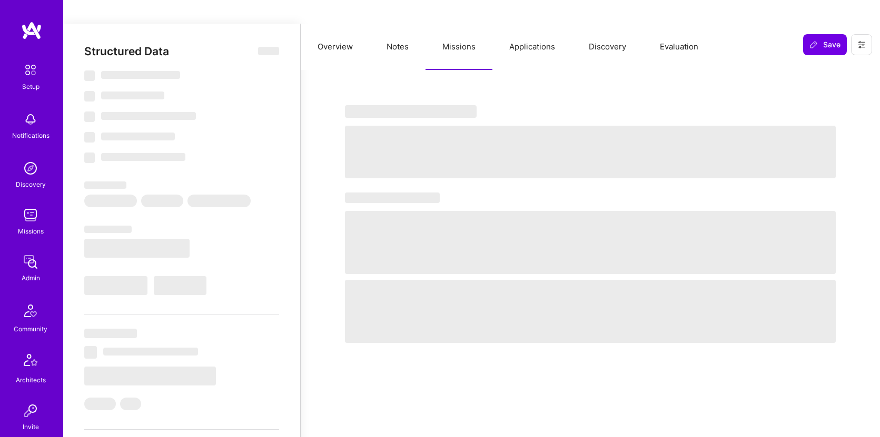
type textarea "x"
select select "Not Available"
select select "6 Months"
select select "4"
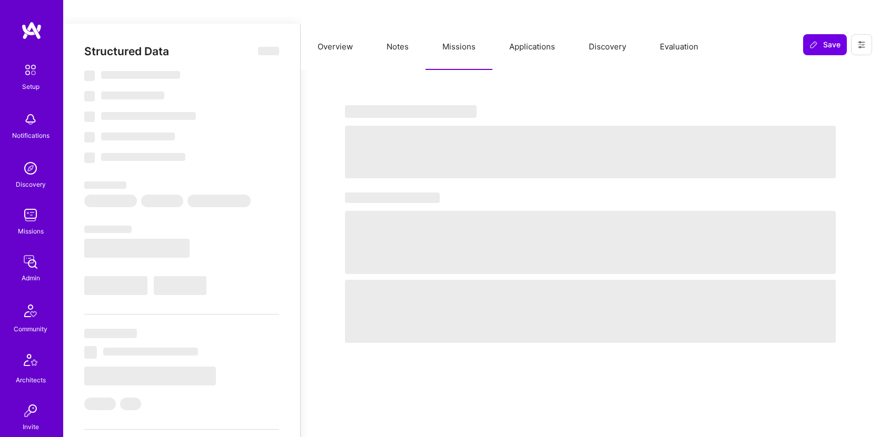
select select "6"
select select "7"
select select "US"
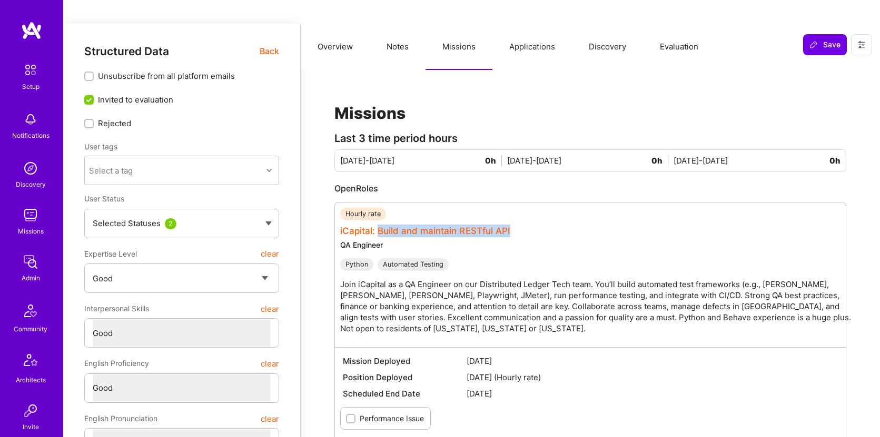
drag, startPoint x: 527, startPoint y: 203, endPoint x: 380, endPoint y: 206, distance: 147.4
click at [379, 208] on div "Hourly rate iCapital: Build and maintain RESTful API QA Engineer Python Automat…" at bounding box center [595, 275] width 511 height 134
copy link "Build and maintain RESTful API"
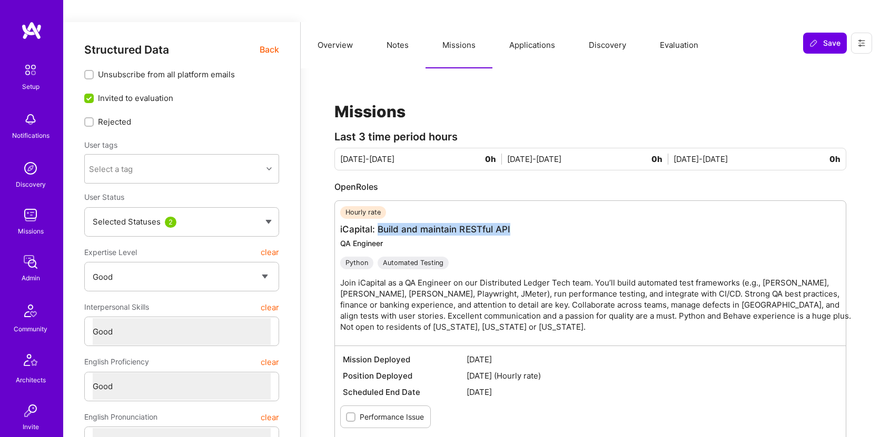
scroll to position [2, 0]
drag, startPoint x: 407, startPoint y: 223, endPoint x: 340, endPoint y: 222, distance: 67.4
click at [340, 222] on div "Hourly rate iCapital: Build and maintain RESTful API QA Engineer Python Automat…" at bounding box center [590, 333] width 512 height 266
copy div "QA Engineer"
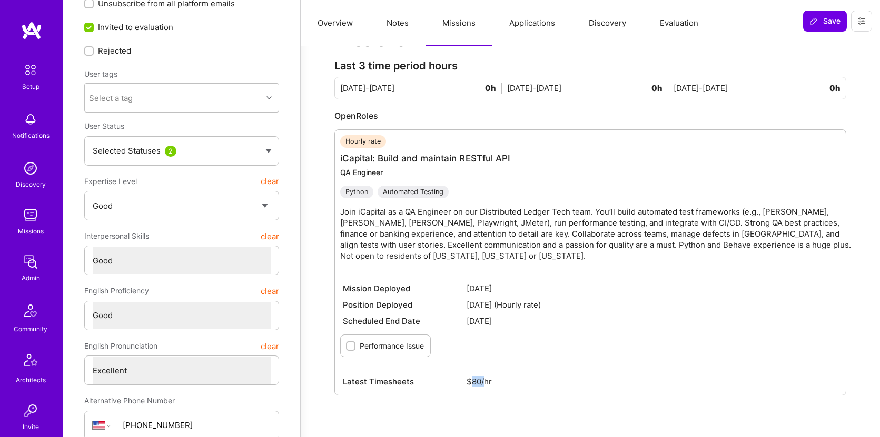
drag, startPoint x: 481, startPoint y: 355, endPoint x: 468, endPoint y: 355, distance: 13.2
click at [468, 376] on span "$80/hr" at bounding box center [651, 381] width 371 height 11
copy span "$80"
click at [29, 258] on img at bounding box center [30, 262] width 21 height 21
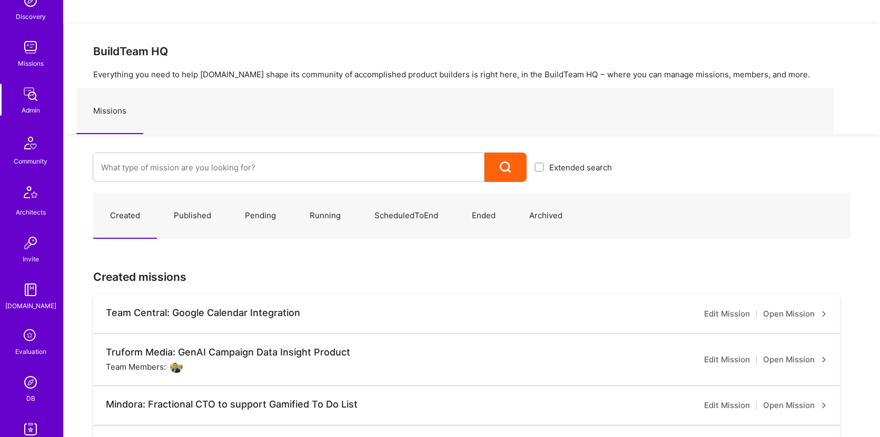
scroll to position [238, 0]
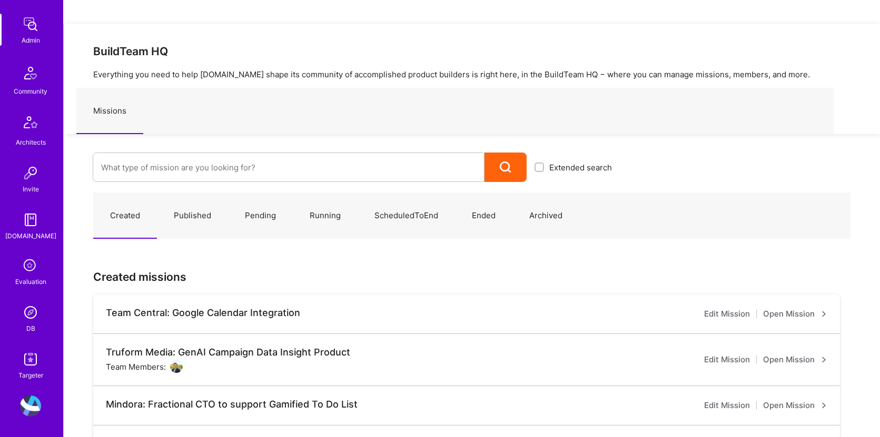
click at [26, 316] on img at bounding box center [30, 312] width 21 height 21
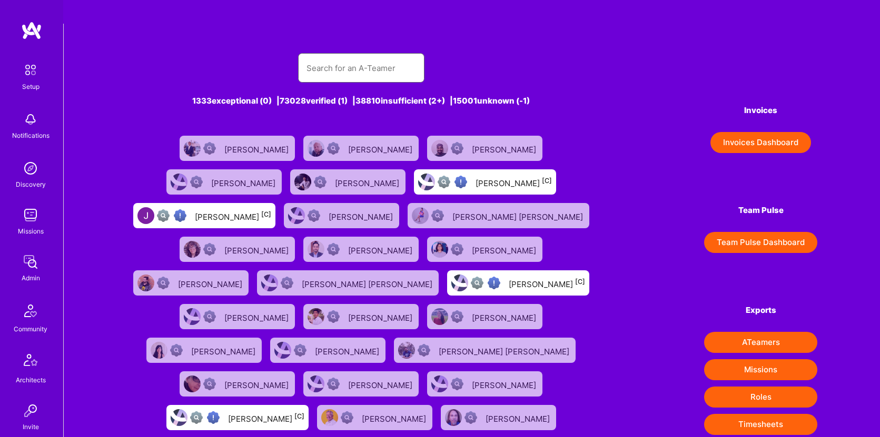
click at [369, 55] on input "text" at bounding box center [360, 68] width 109 height 27
paste input "Ruchi Palod"
type input "Ruchi Palod"
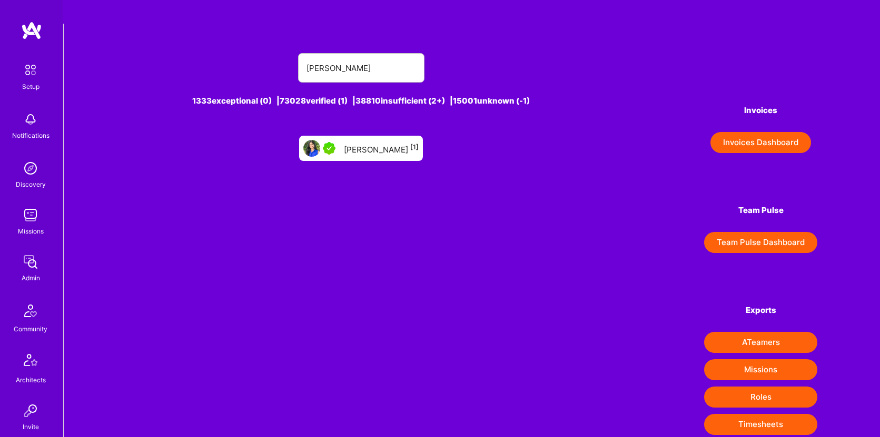
click at [382, 142] on div "Ruchi Palod [1]" at bounding box center [381, 149] width 75 height 14
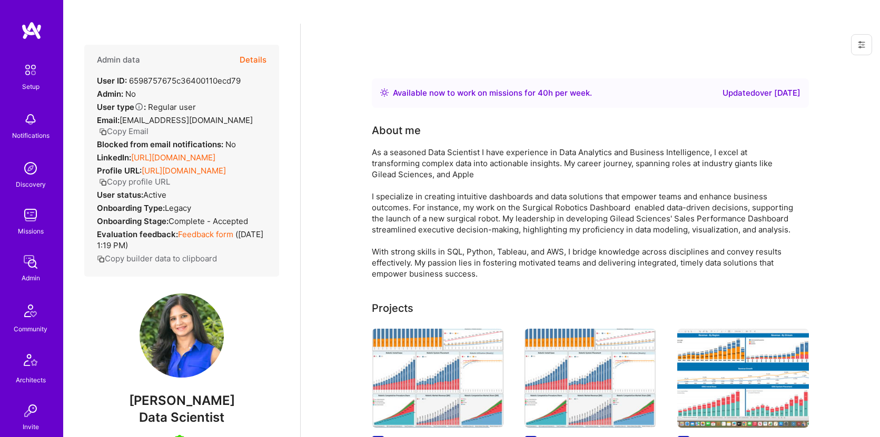
click at [130, 126] on button "Copy Email" at bounding box center [123, 131] width 49 height 11
click at [252, 45] on button "Details" at bounding box center [253, 60] width 27 height 31
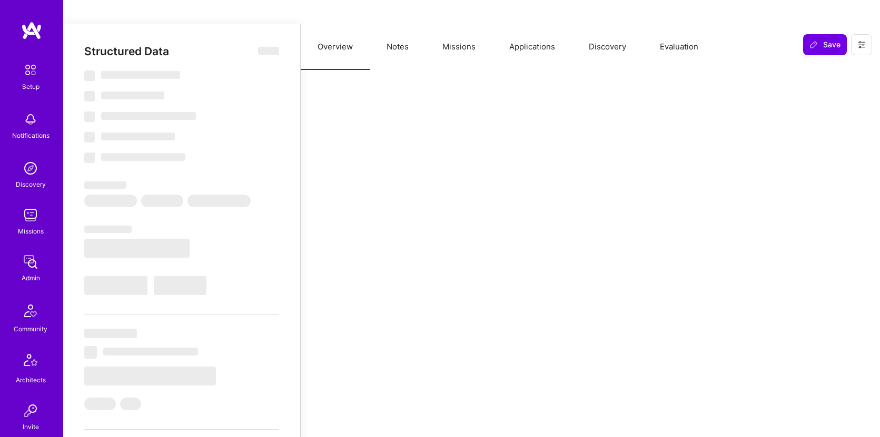
click at [533, 24] on button "Applications" at bounding box center [531, 47] width 79 height 46
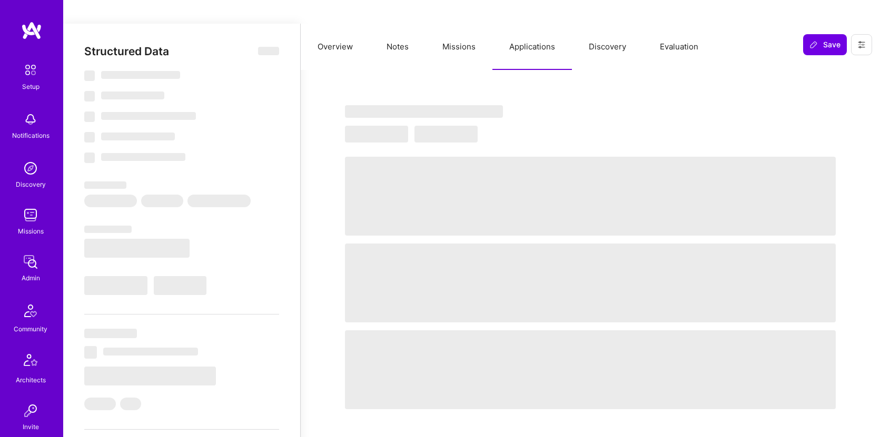
type textarea "x"
select select "Right Now"
select select "5"
select select "4"
select select "7"
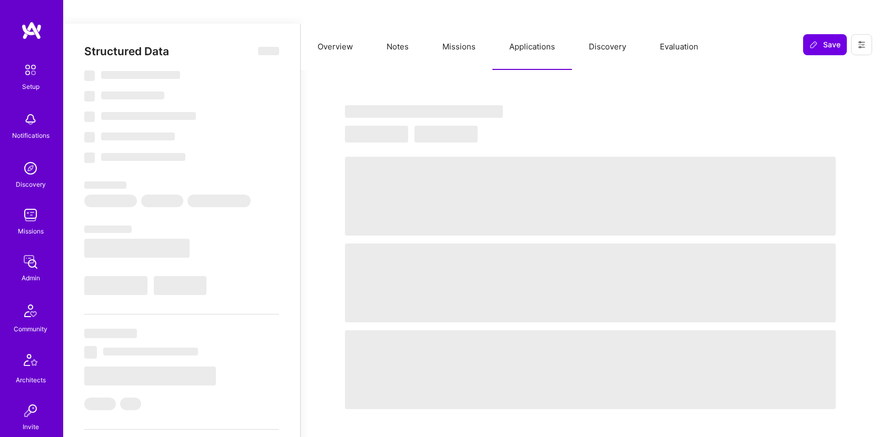
select select "6"
select select "US"
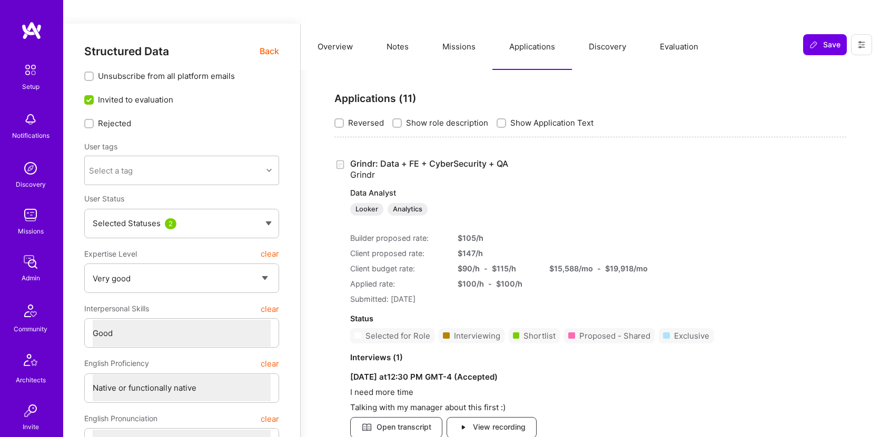
click at [467, 24] on button "Missions" at bounding box center [458, 47] width 67 height 46
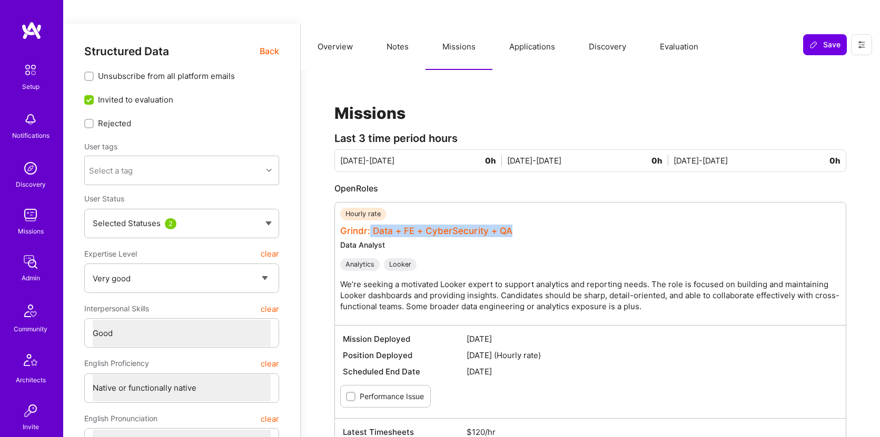
drag, startPoint x: 532, startPoint y: 205, endPoint x: 371, endPoint y: 208, distance: 161.1
click at [371, 208] on div "Hourly rate Grindr: Data + FE + CyberSecurity + QA Data Analyst Analytics Looke…" at bounding box center [595, 264] width 511 height 112
copy link "Data + FE + CyberSecurity + QA"
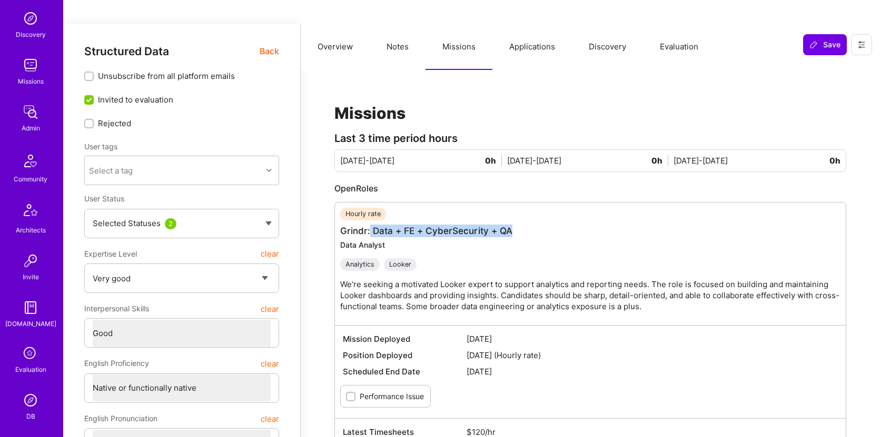
scroll to position [238, 0]
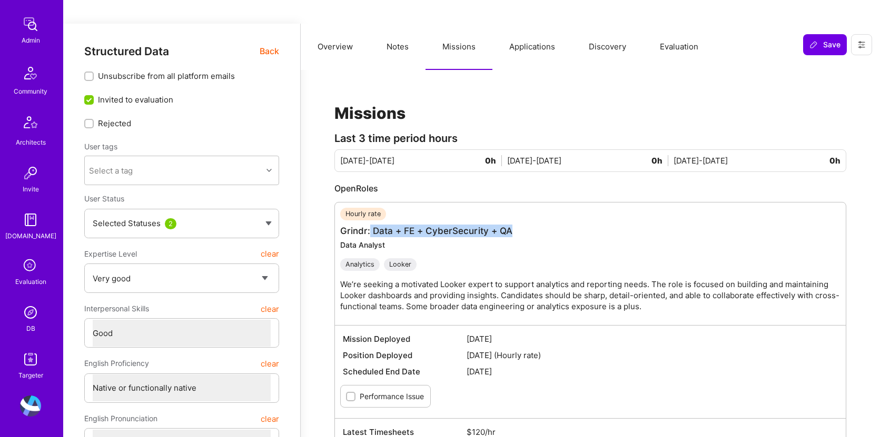
click at [15, 317] on link "DB" at bounding box center [30, 318] width 65 height 32
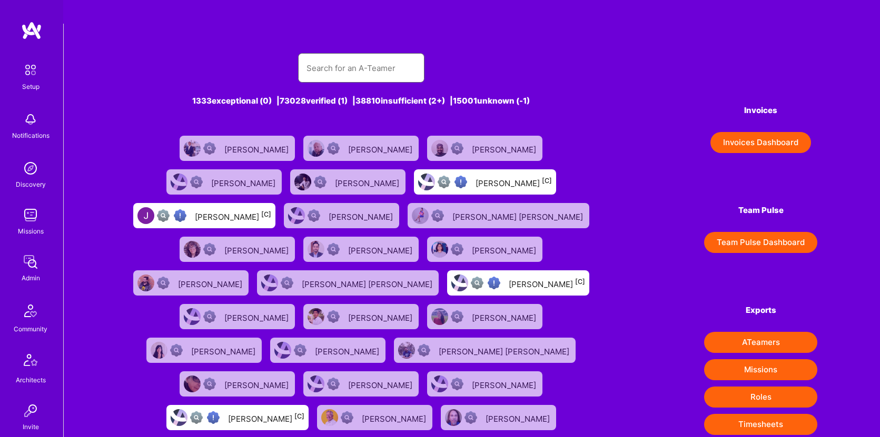
click at [352, 55] on input "text" at bounding box center [360, 68] width 109 height 27
paste input "Andres Diaz"
type input "Andres Diaz"
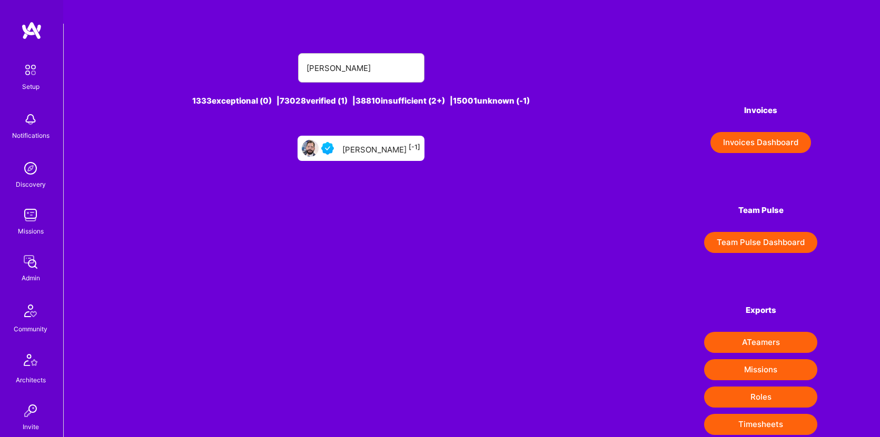
click at [358, 137] on link "Andres Diaz [-1]" at bounding box center [360, 149] width 135 height 34
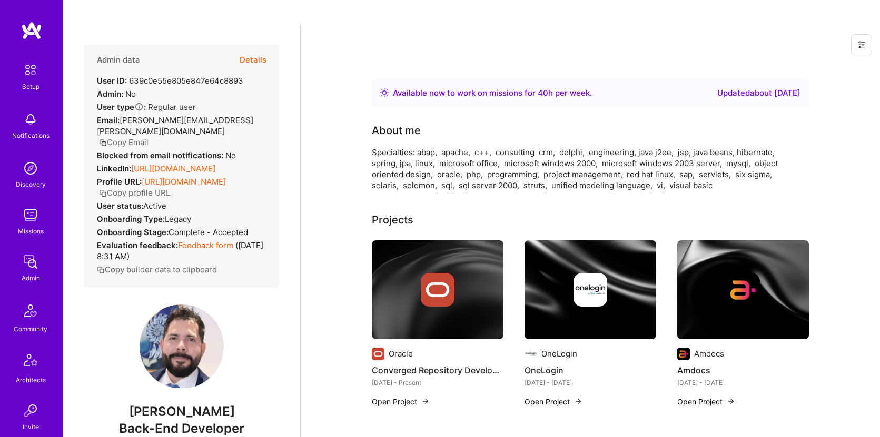
click at [126, 137] on button "Copy Email" at bounding box center [123, 142] width 49 height 11
drag, startPoint x: 241, startPoint y: 39, endPoint x: 550, endPoint y: 57, distance: 310.0
click at [241, 45] on button "Details" at bounding box center [253, 60] width 27 height 31
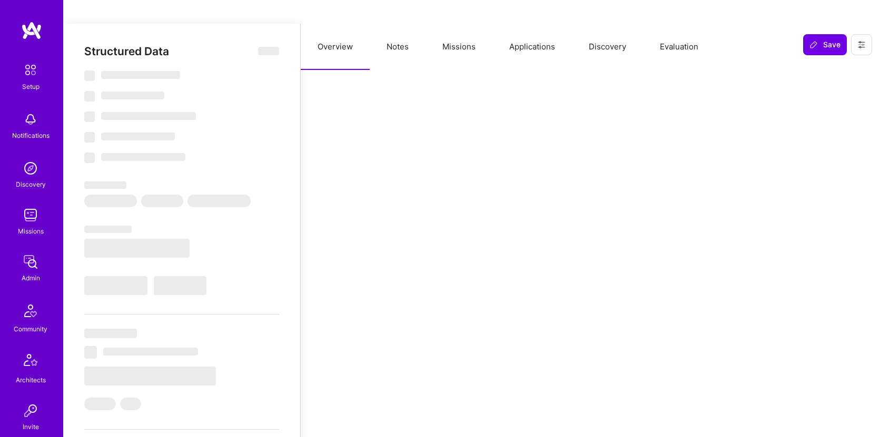
click at [533, 24] on button "Applications" at bounding box center [531, 47] width 79 height 46
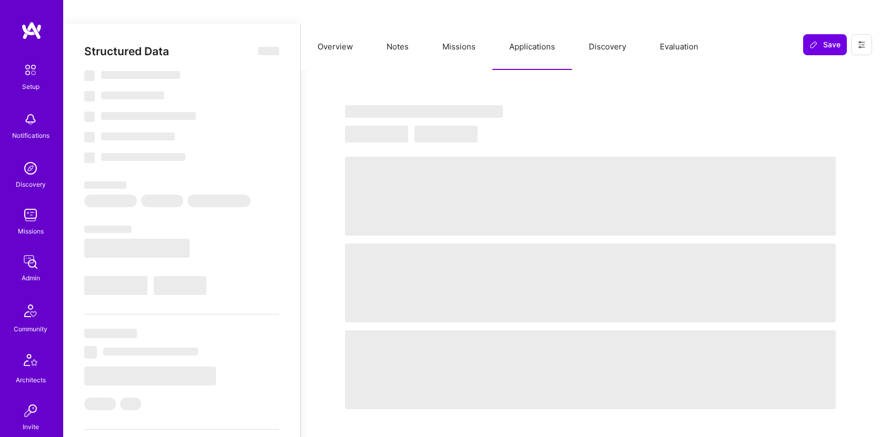
type textarea "x"
select select "Right Now"
select select "5"
select select "4"
select select "6"
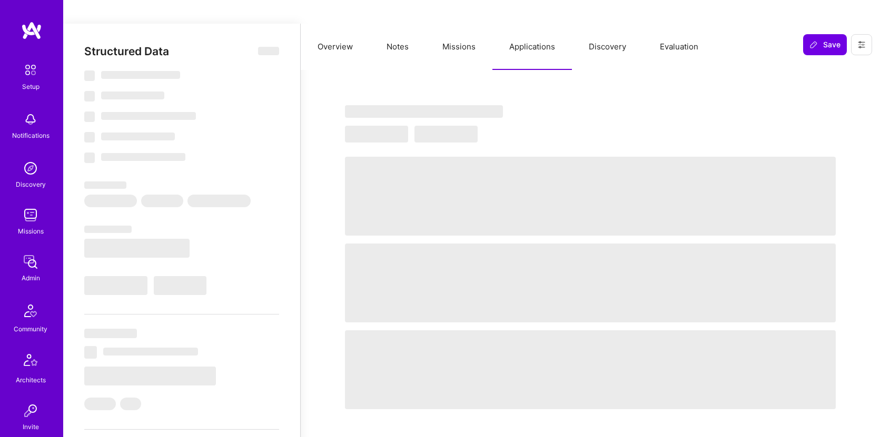
select select "7"
select select "MX"
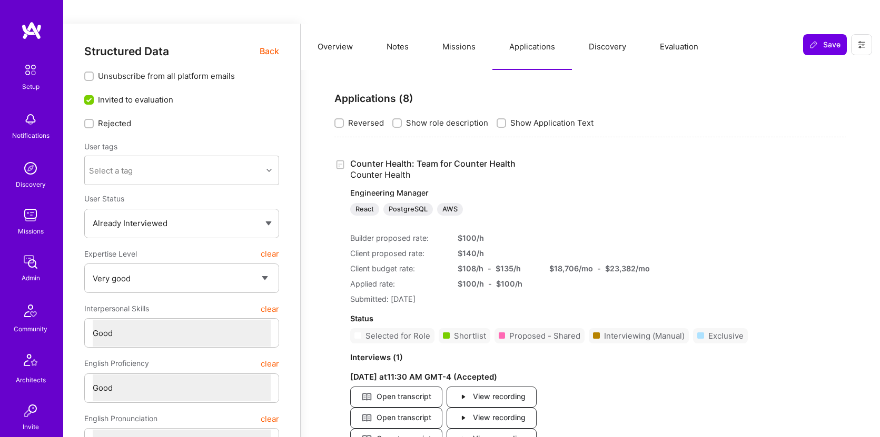
click at [451, 24] on button "Missions" at bounding box center [458, 47] width 67 height 46
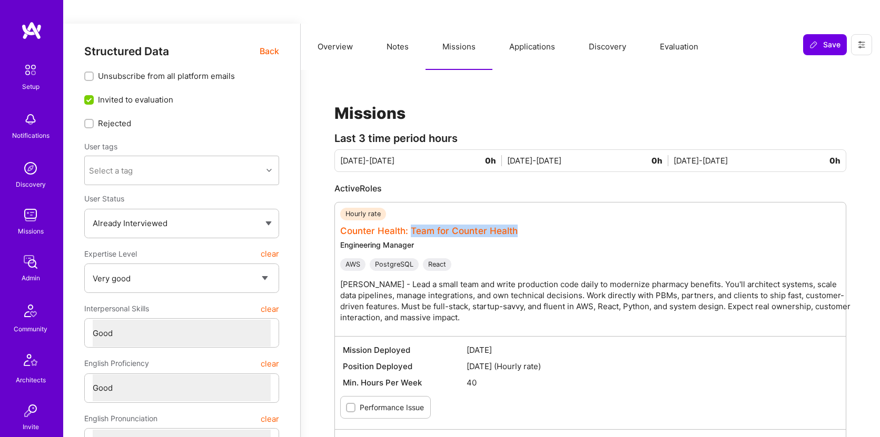
drag, startPoint x: 527, startPoint y: 207, endPoint x: 410, endPoint y: 208, distance: 117.4
click at [410, 208] on div "Hourly rate Counter Health: Team for Counter Health Engineering Manager AWS Pos…" at bounding box center [595, 269] width 511 height 123
copy link "Team for Counter Health"
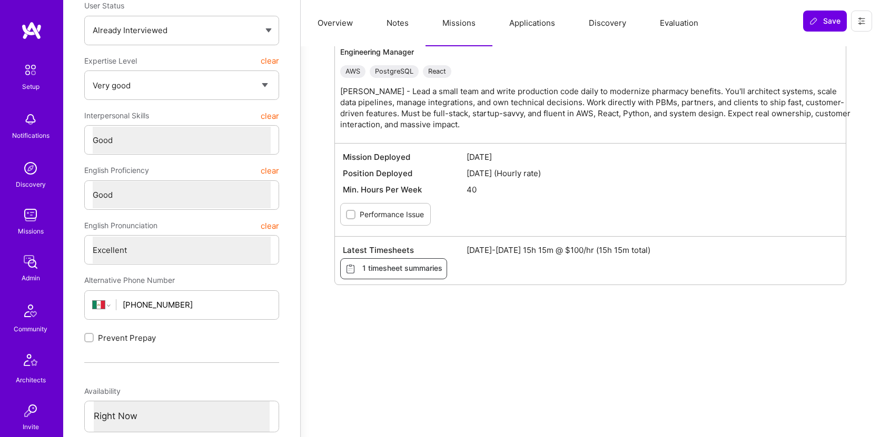
scroll to position [84, 0]
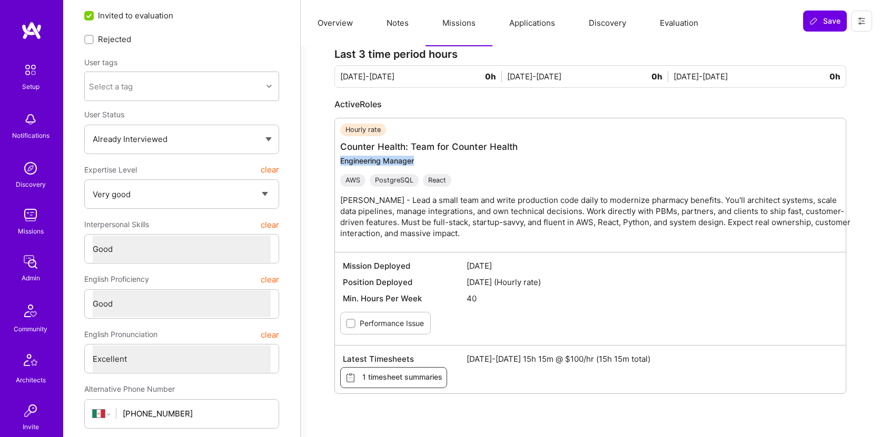
drag, startPoint x: 433, startPoint y: 137, endPoint x: 340, endPoint y: 138, distance: 93.2
click at [340, 138] on div "Hourly rate Counter Health: Team for Counter Health Engineering Manager AWS Pos…" at bounding box center [590, 256] width 512 height 276
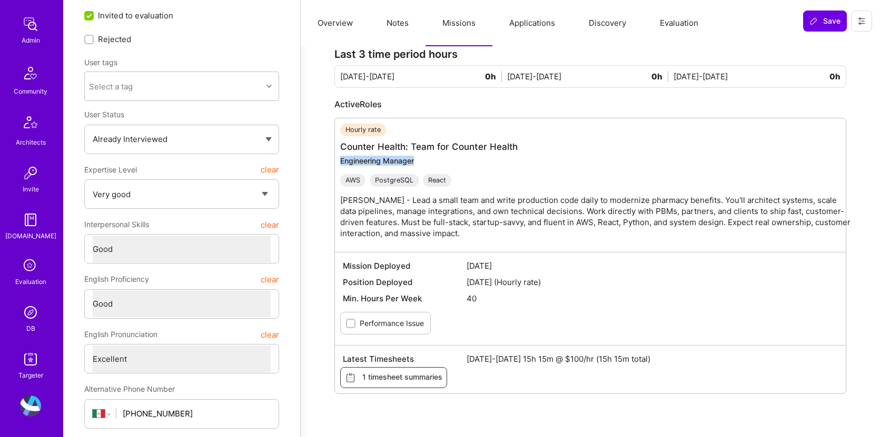
click at [22, 309] on img at bounding box center [30, 312] width 21 height 21
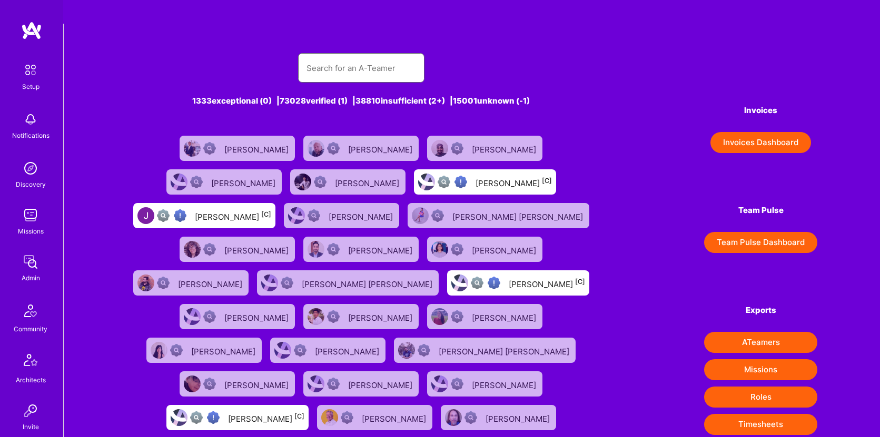
click at [376, 55] on input "text" at bounding box center [360, 68] width 109 height 27
paste input "[PERSON_NAME]"
type input "[PERSON_NAME]"
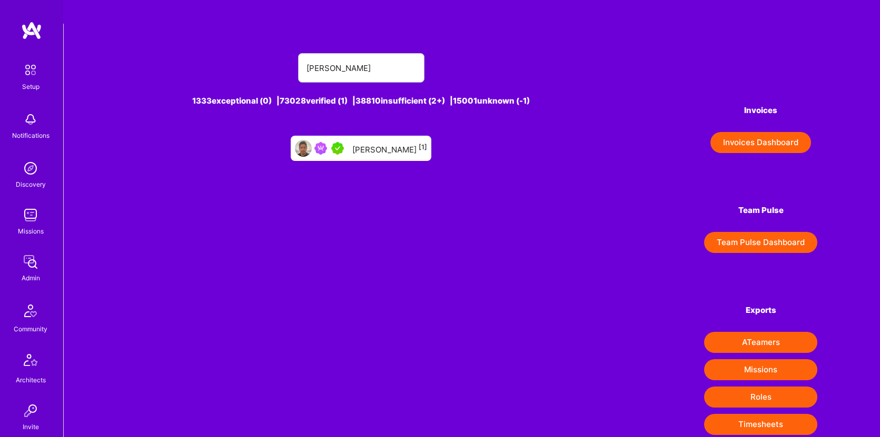
click at [374, 142] on div "Raul Gallegos [1]" at bounding box center [389, 149] width 75 height 14
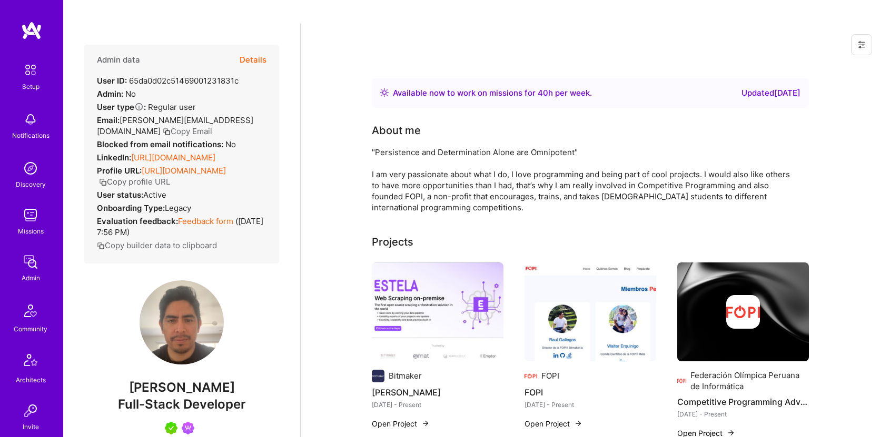
click at [212, 126] on button "Copy Email" at bounding box center [187, 131] width 49 height 11
click at [248, 45] on button "Details" at bounding box center [253, 60] width 27 height 31
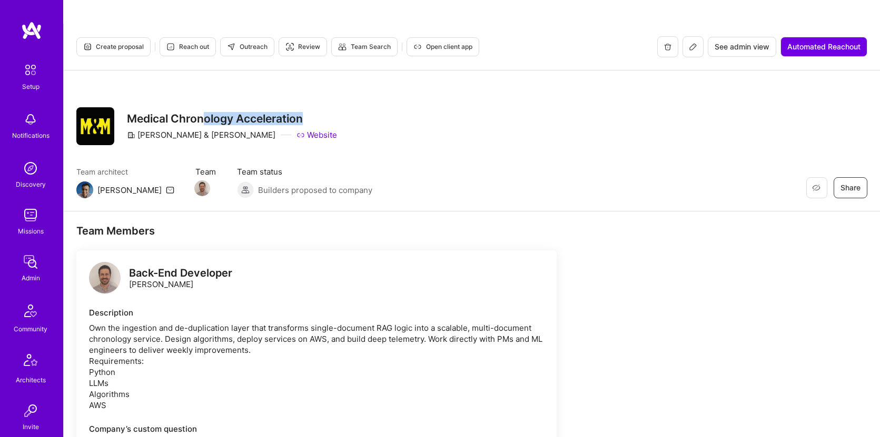
drag, startPoint x: 358, startPoint y: 94, endPoint x: 206, endPoint y: 94, distance: 152.1
click at [206, 107] on div "Restore Not Interested Share Medical Chronology Acceleration Morgan & Morgan We…" at bounding box center [471, 126] width 791 height 38
click at [359, 107] on div "Restore Not Interested Share Medical Chronology Acceleration Morgan & Morgan We…" at bounding box center [471, 126] width 791 height 38
click at [33, 222] on img at bounding box center [30, 215] width 21 height 21
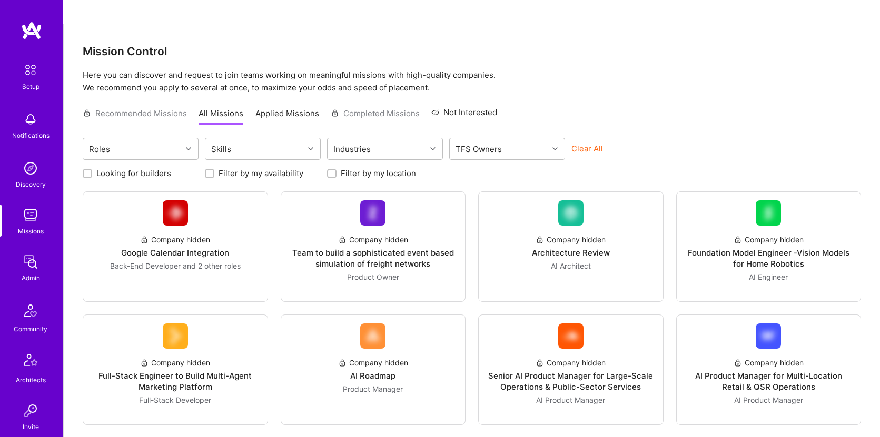
click at [20, 220] on img at bounding box center [30, 215] width 21 height 21
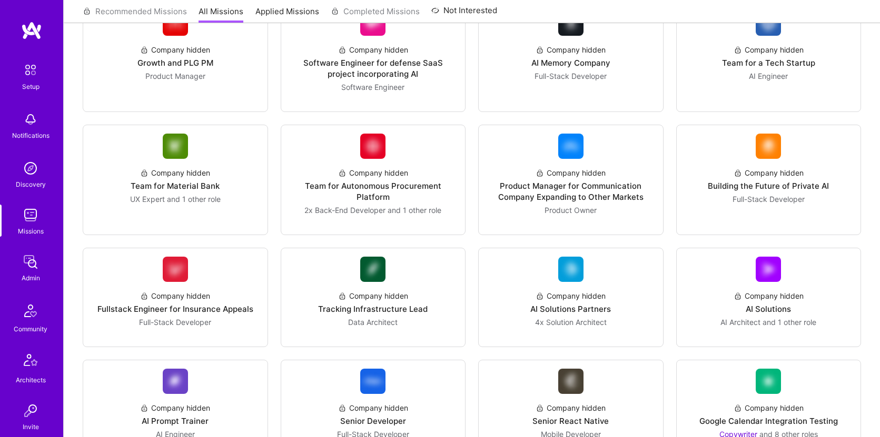
scroll to position [1434, 0]
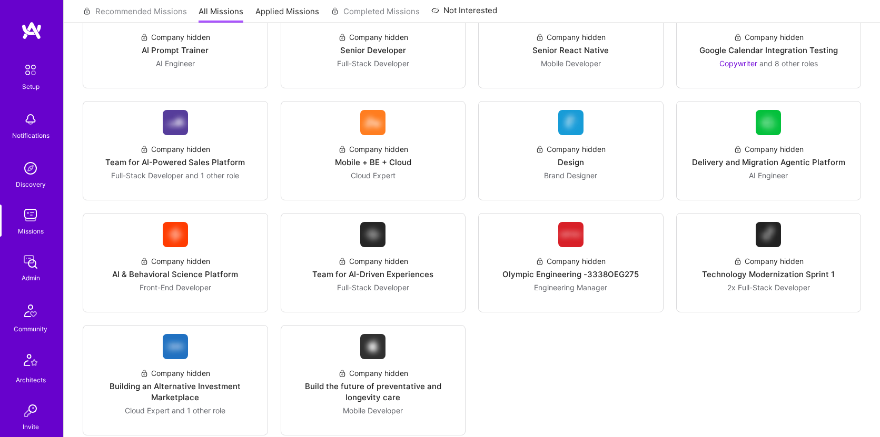
click at [23, 270] on img at bounding box center [30, 262] width 21 height 21
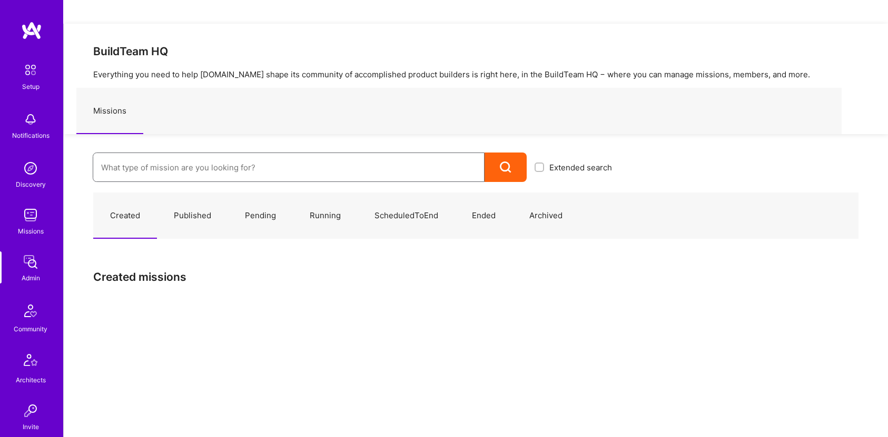
click at [297, 154] on input at bounding box center [288, 167] width 375 height 27
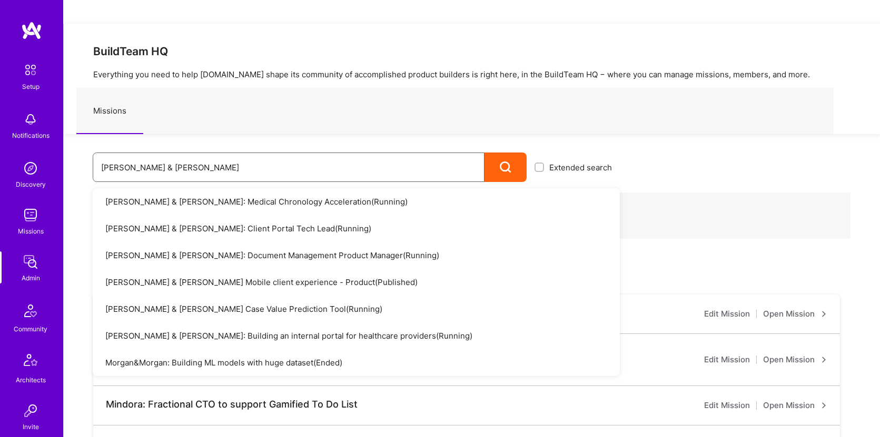
type input "morgan & morgan"
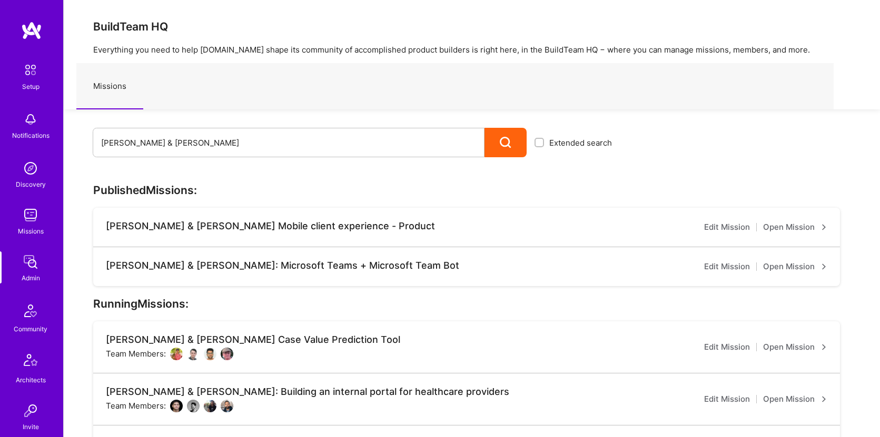
scroll to position [163, 0]
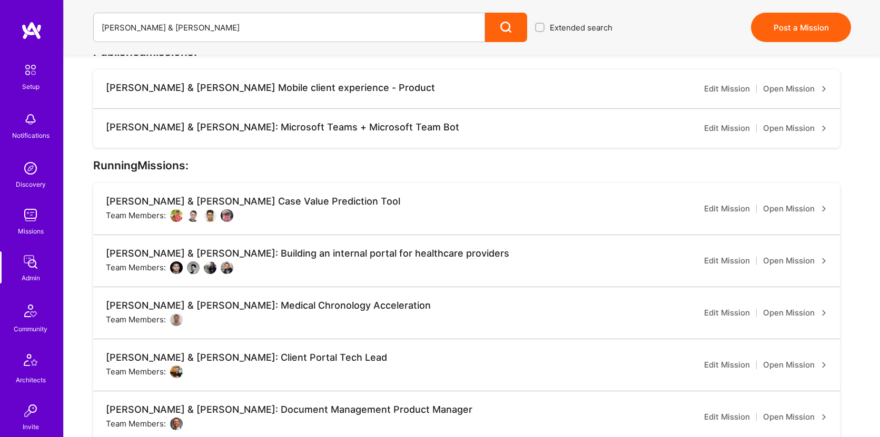
click at [806, 307] on link "Open Mission" at bounding box center [795, 313] width 64 height 13
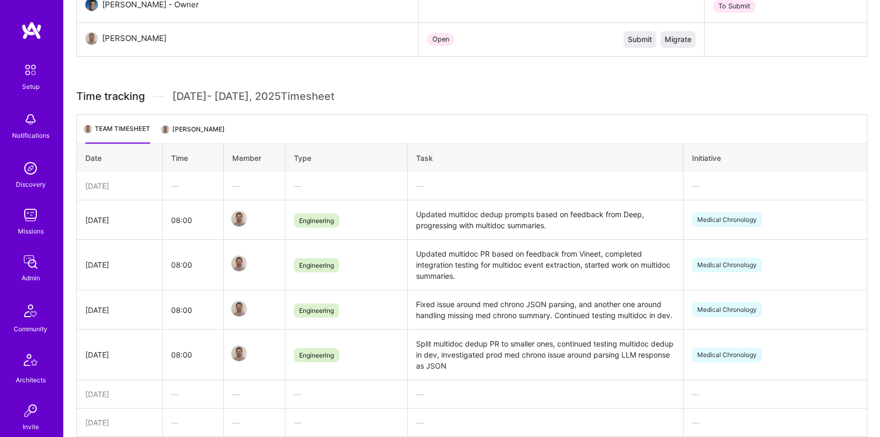
scroll to position [429, 0]
click at [182, 124] on li "David Kiss" at bounding box center [194, 134] width 62 height 21
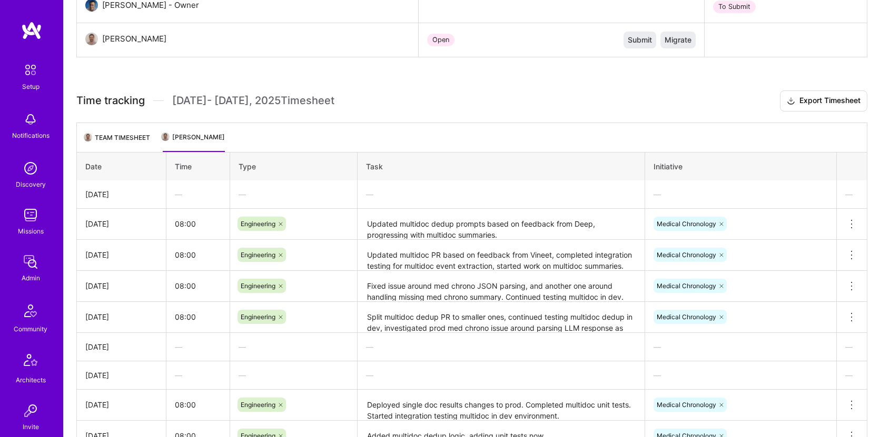
click at [104, 132] on li "Team timesheet" at bounding box center [117, 142] width 65 height 21
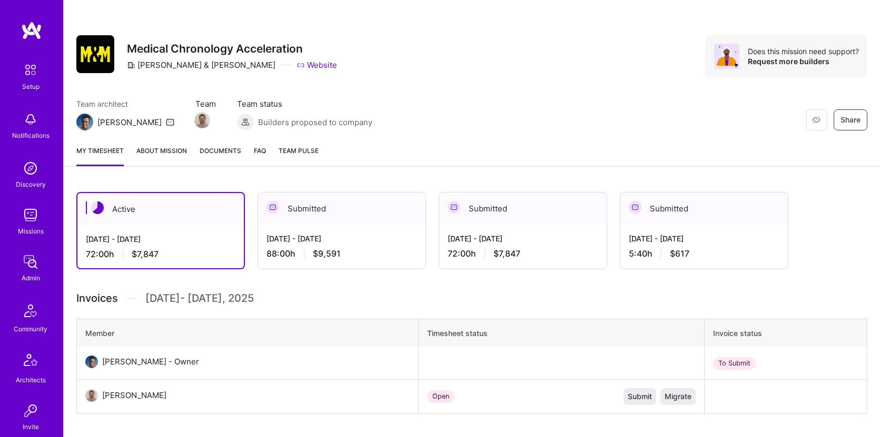
scroll to position [65, 0]
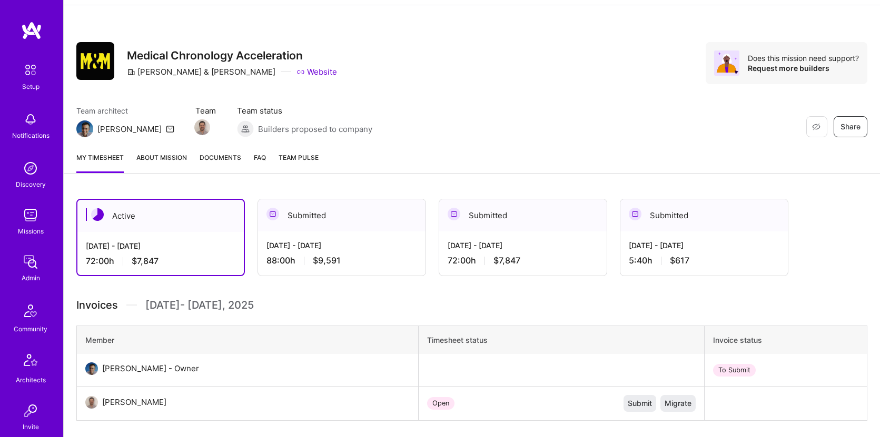
click at [163, 152] on link "About Mission" at bounding box center [161, 162] width 51 height 21
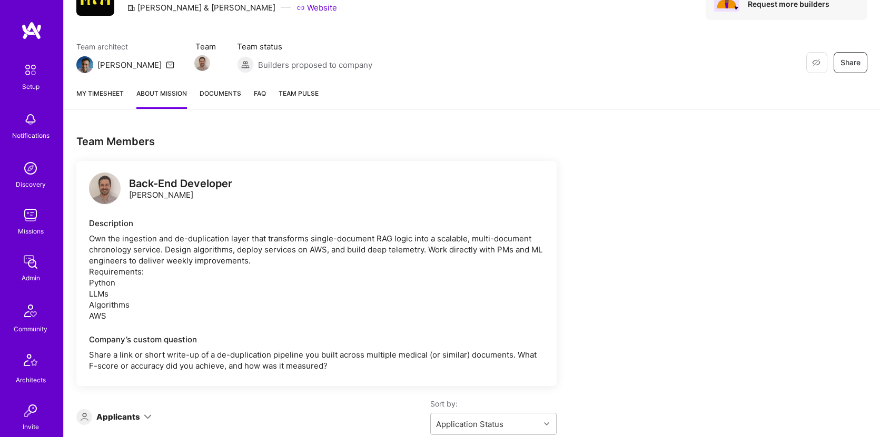
scroll to position [66, 0]
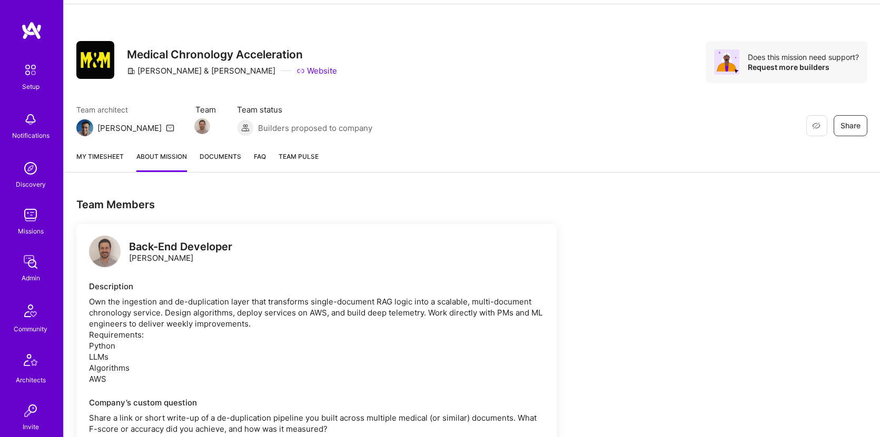
click at [218, 151] on span "Documents" at bounding box center [221, 156] width 42 height 11
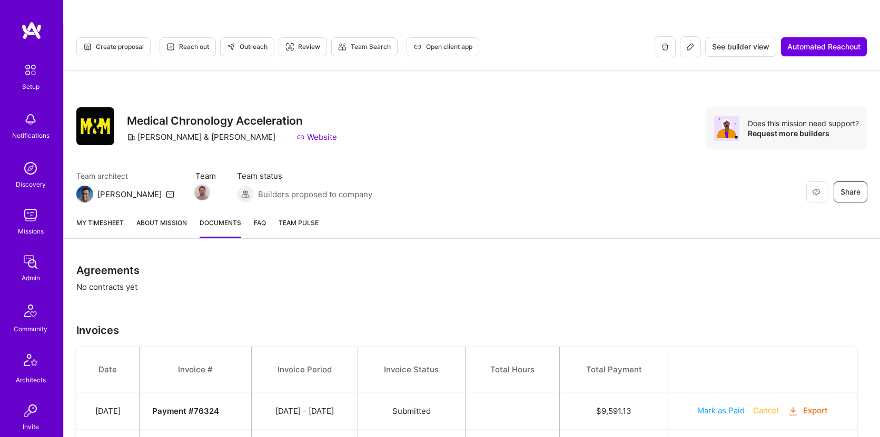
click at [258, 217] on link "FAQ" at bounding box center [260, 227] width 12 height 21
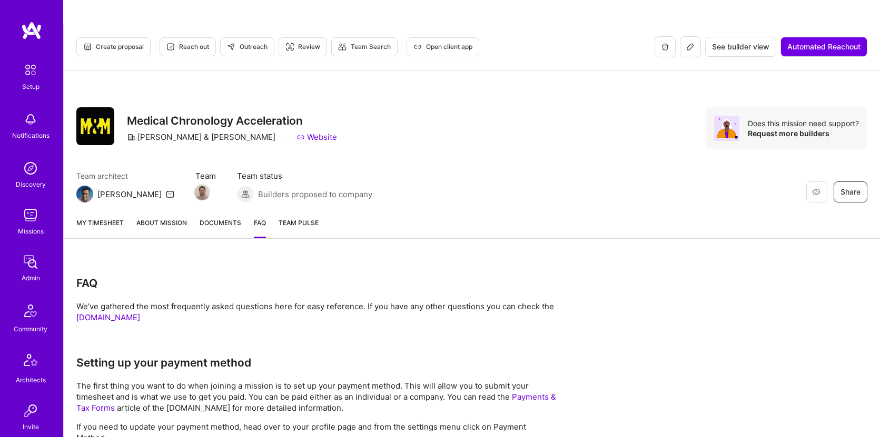
click at [314, 219] on span "Team Pulse" at bounding box center [298, 223] width 40 height 8
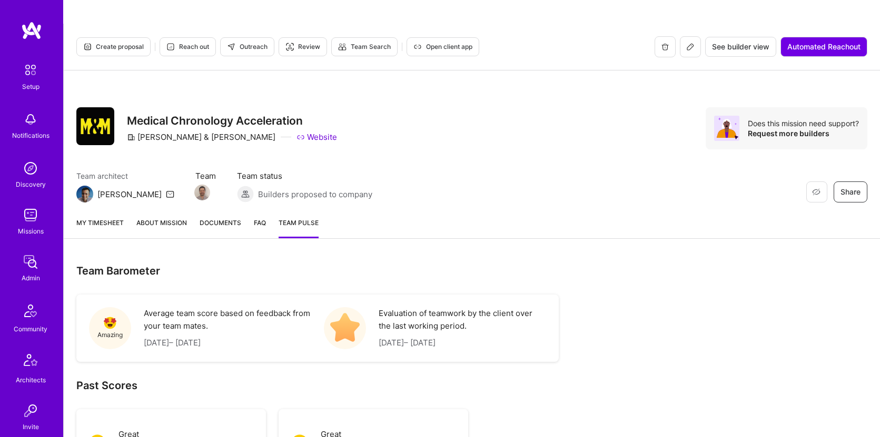
click at [108, 217] on link "My timesheet" at bounding box center [99, 227] width 47 height 21
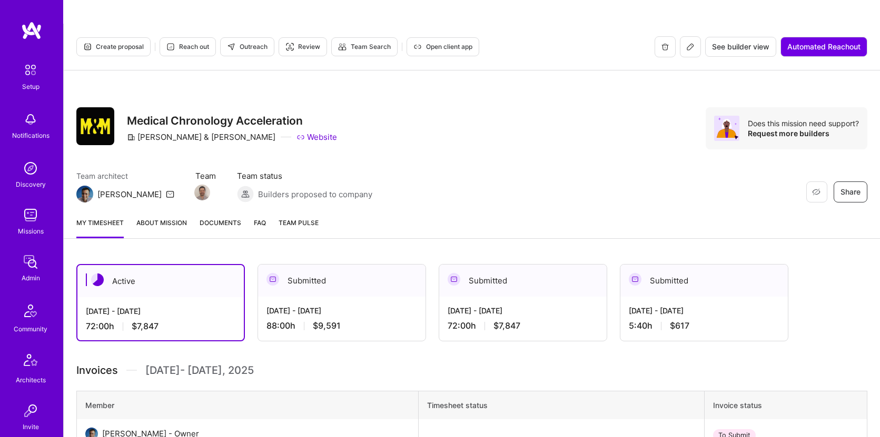
click at [177, 217] on link "About Mission" at bounding box center [161, 227] width 51 height 21
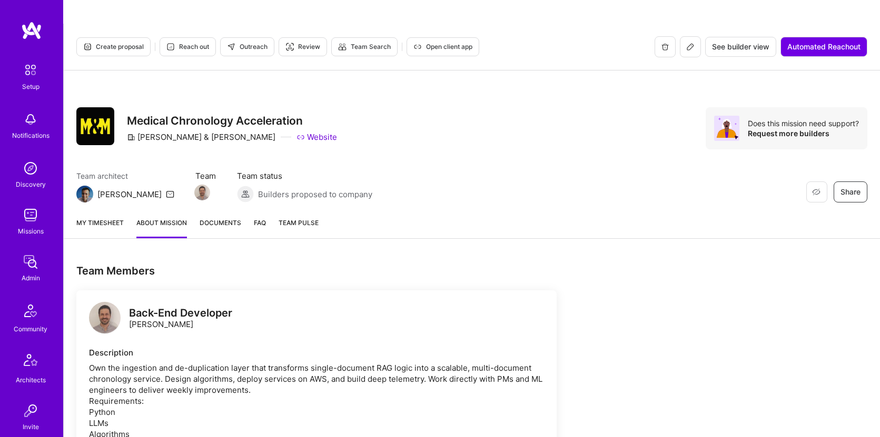
click at [236, 217] on span "Documents" at bounding box center [221, 222] width 42 height 11
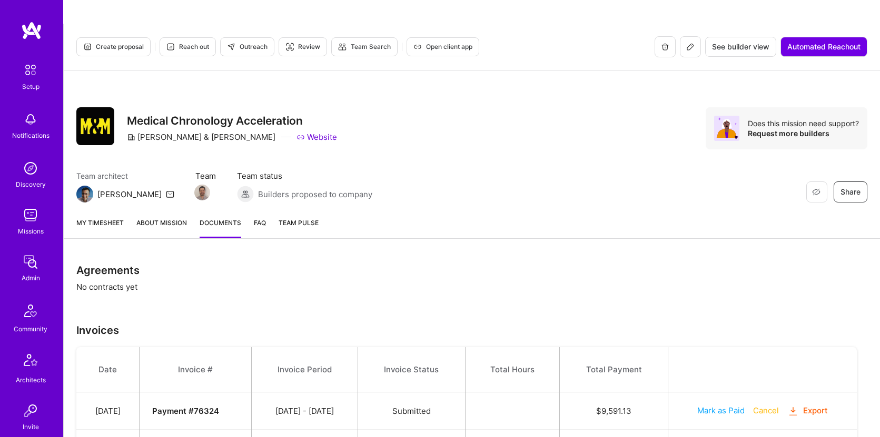
scroll to position [81, 0]
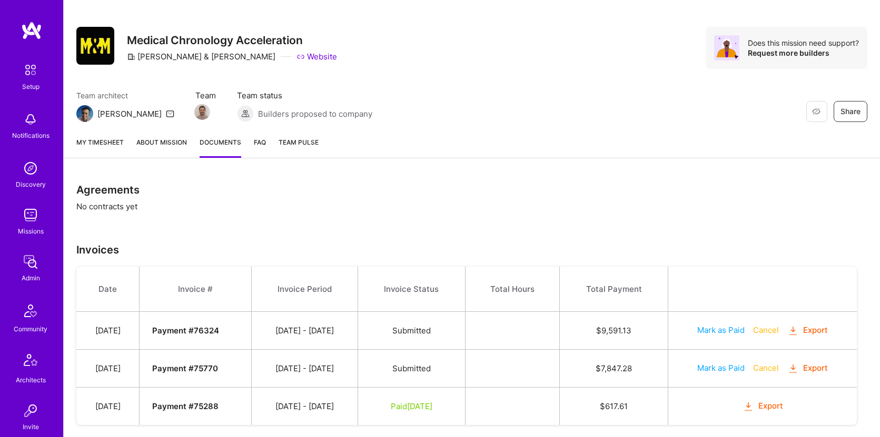
click at [108, 182] on div "Agreements No contracts yet Invoices Date Invoice # Invoice Period Invoice Stat…" at bounding box center [472, 316] width 816 height 291
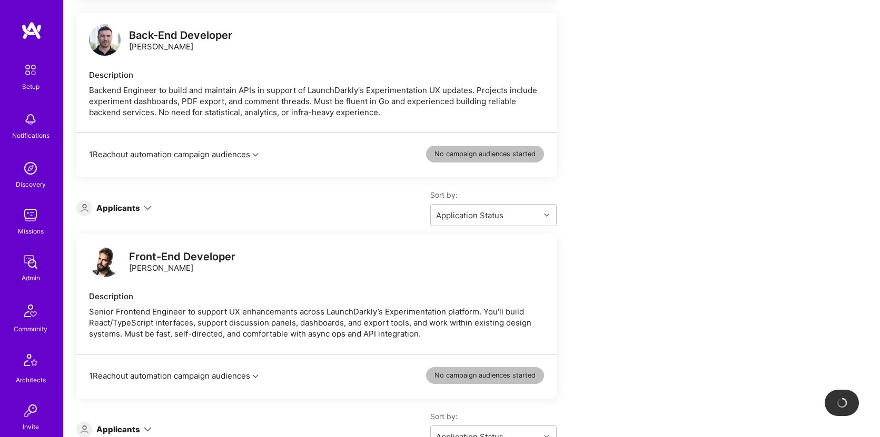
scroll to position [337, 0]
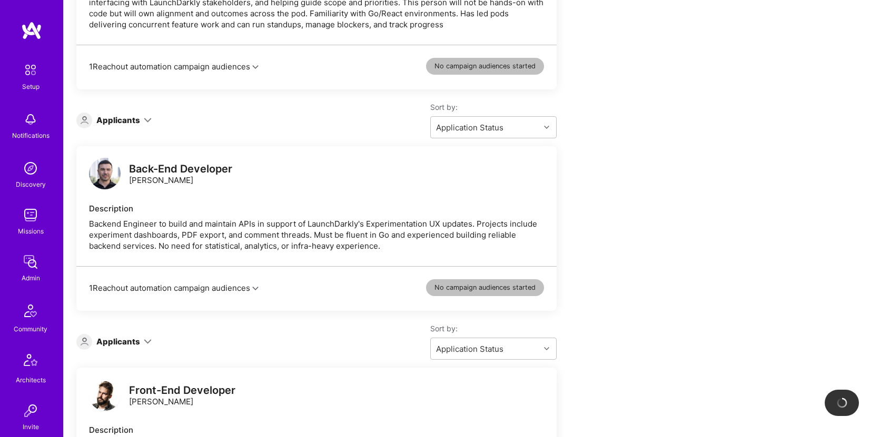
drag, startPoint x: 237, startPoint y: 97, endPoint x: 227, endPoint y: 98, distance: 10.6
click at [227, 102] on div "Sort by: Application Status" at bounding box center [354, 120] width 405 height 36
drag, startPoint x: 260, startPoint y: 142, endPoint x: 132, endPoint y: 142, distance: 127.9
click at [132, 159] on div "Back-End Developer Antonio Hernández" at bounding box center [316, 175] width 455 height 32
copy div "Back-End Developer"
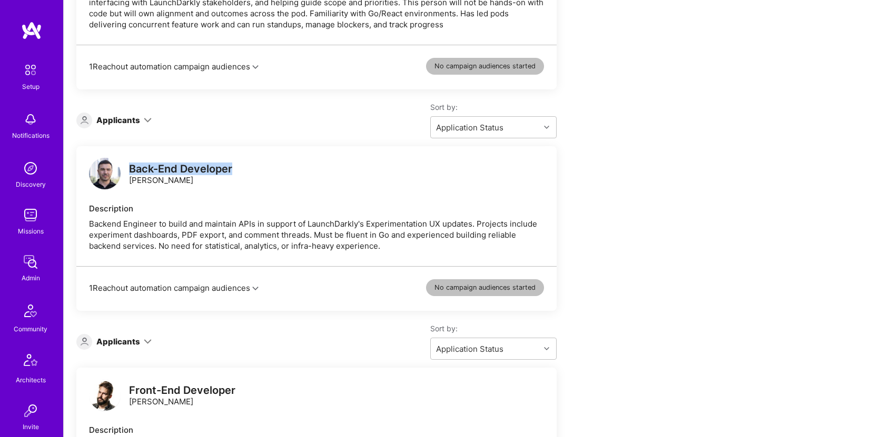
drag, startPoint x: 216, startPoint y: 153, endPoint x: 125, endPoint y: 161, distance: 91.4
click at [125, 161] on div "Back-End Developer Antonio Hernández" at bounding box center [160, 175] width 143 height 32
copy div "[PERSON_NAME]"
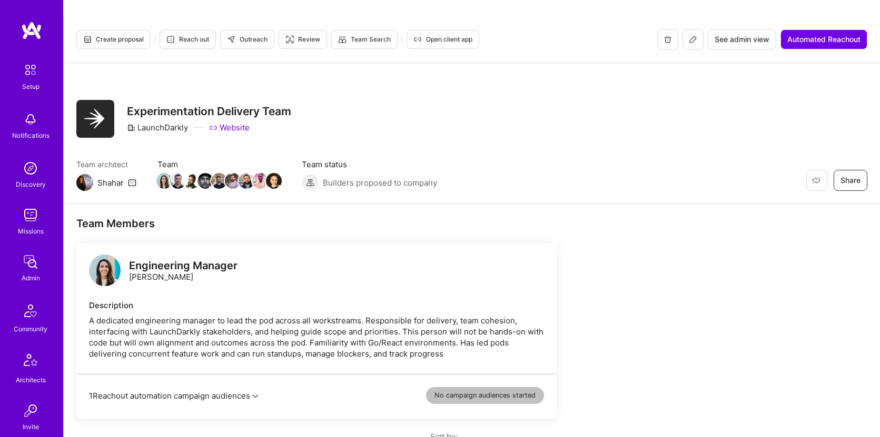
scroll to position [0, 0]
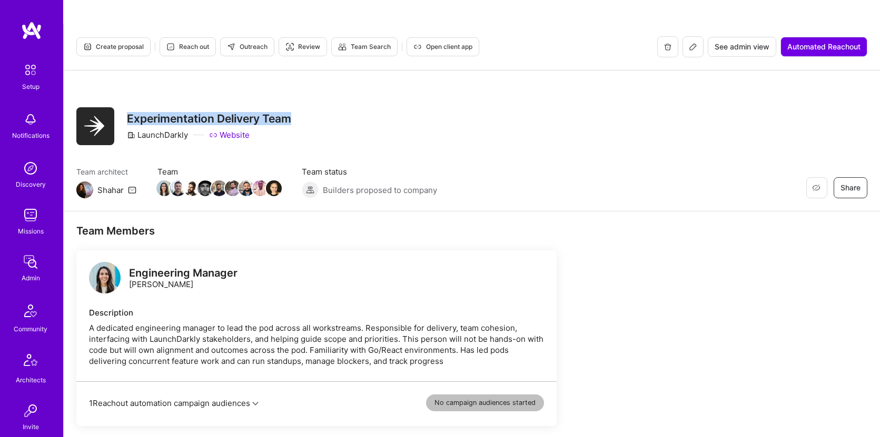
drag, startPoint x: 314, startPoint y: 91, endPoint x: 139, endPoint y: 88, distance: 175.3
click at [139, 107] on div "Restore Not Interested Share Experimentation Delivery Team LaunchDarkly Website" at bounding box center [471, 126] width 791 height 38
copy h3 "Experimentation Delivery Team"
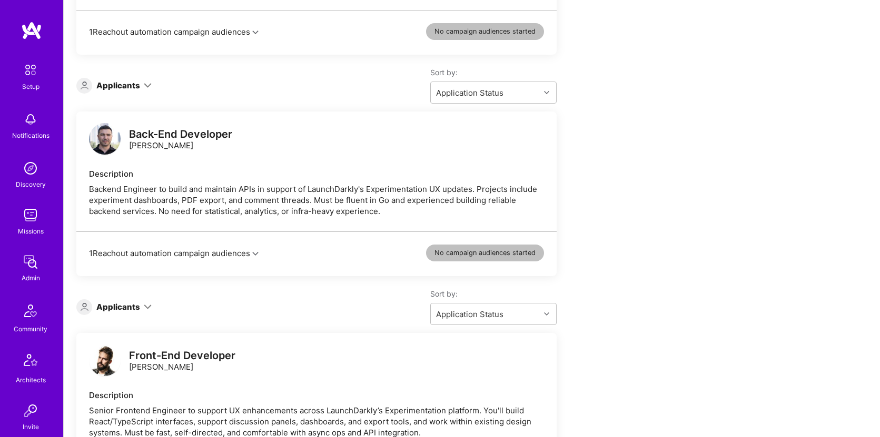
scroll to position [328, 0]
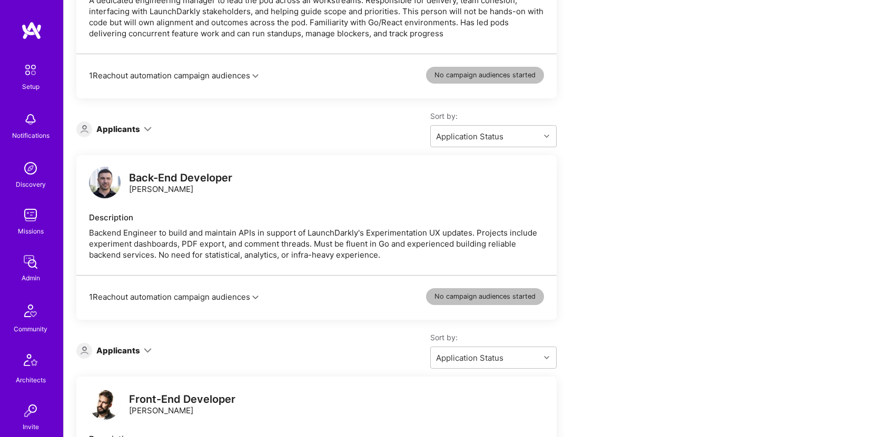
click at [230, 292] on button "1 Reachout automation campaign audiences" at bounding box center [174, 297] width 170 height 11
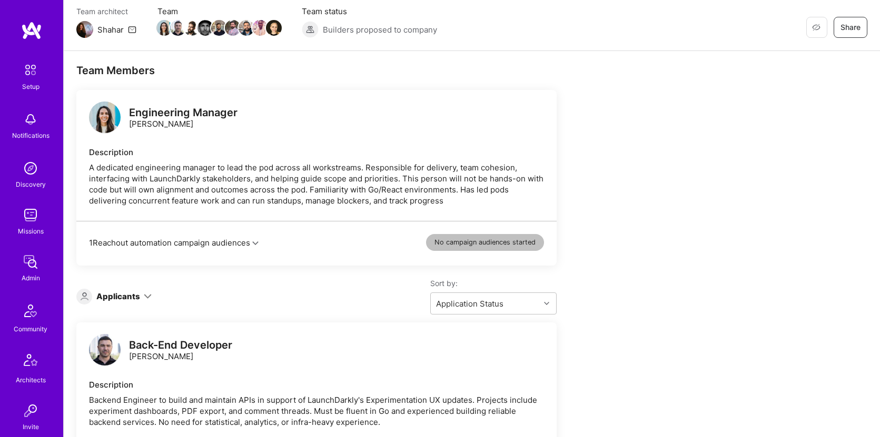
scroll to position [0, 0]
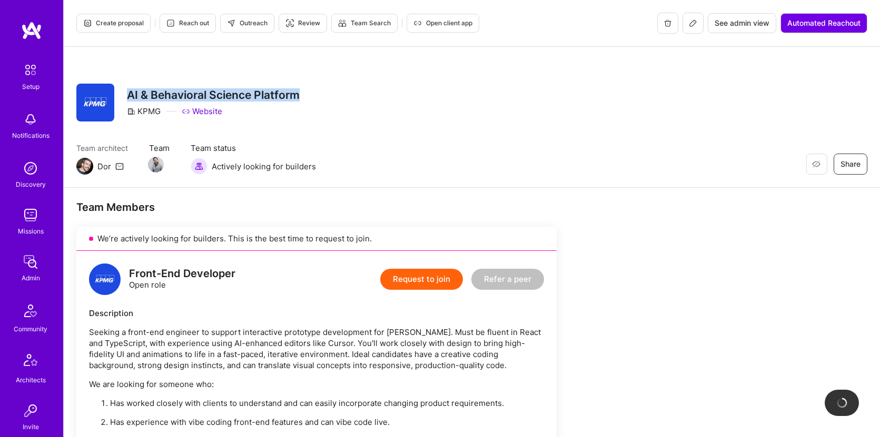
drag, startPoint x: 321, startPoint y: 92, endPoint x: 122, endPoint y: 92, distance: 199.0
click at [122, 92] on div "Restore Not Interested Share AI & Behavioral Science Platform KPMG Website" at bounding box center [471, 103] width 791 height 38
copy h3 "AI & Behavioral Science Platform"
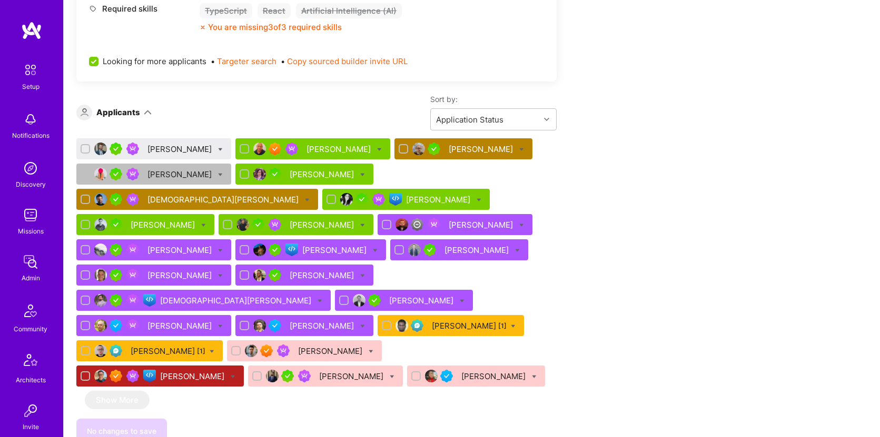
scroll to position [964, 0]
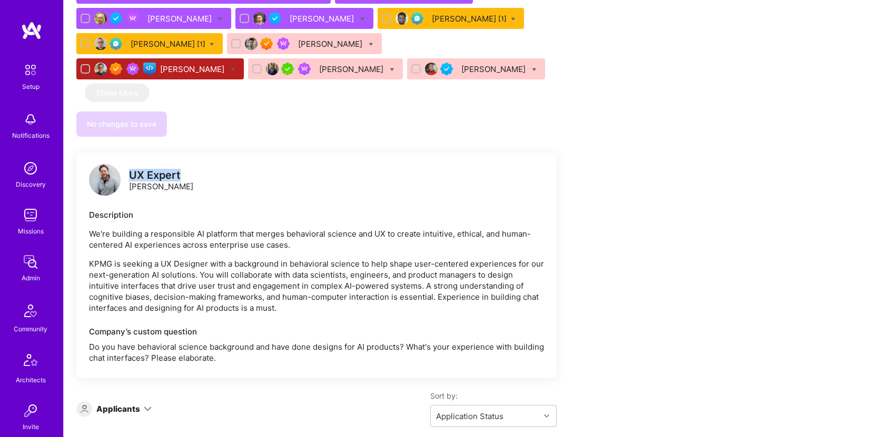
drag, startPoint x: 192, startPoint y: 126, endPoint x: 133, endPoint y: 127, distance: 59.0
click at [133, 165] on div "UX Expert Ryan Dodd" at bounding box center [316, 181] width 455 height 32
click at [133, 170] on div "UX Expert" at bounding box center [161, 175] width 64 height 11
click at [243, 165] on div "UX Expert Ryan Dodd" at bounding box center [316, 181] width 455 height 32
drag, startPoint x: 202, startPoint y: 125, endPoint x: 132, endPoint y: 127, distance: 70.6
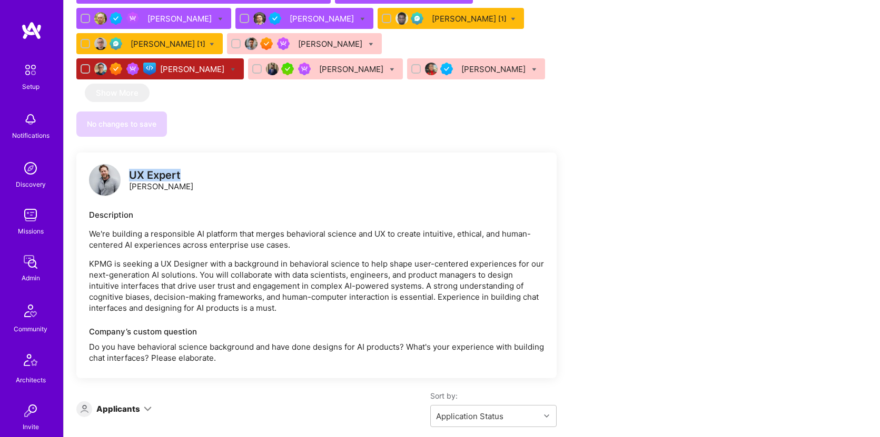
click at [132, 165] on div "UX Expert Ryan Dodd" at bounding box center [316, 181] width 455 height 32
copy div "UX Expert"
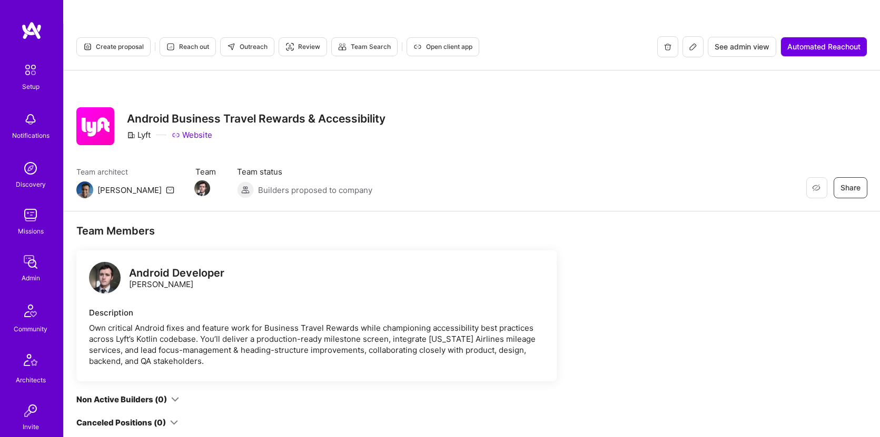
drag, startPoint x: 200, startPoint y: 263, endPoint x: 129, endPoint y: 261, distance: 71.1
click at [129, 268] on div "Android Developer [PERSON_NAME]" at bounding box center [176, 279] width 95 height 22
copy div "[PERSON_NAME]"
drag, startPoint x: 425, startPoint y: 99, endPoint x: 130, endPoint y: 93, distance: 295.4
click at [130, 107] on div "Restore Not Interested Share Android Business Travel Rewards & Accessibility Ly…" at bounding box center [471, 126] width 791 height 38
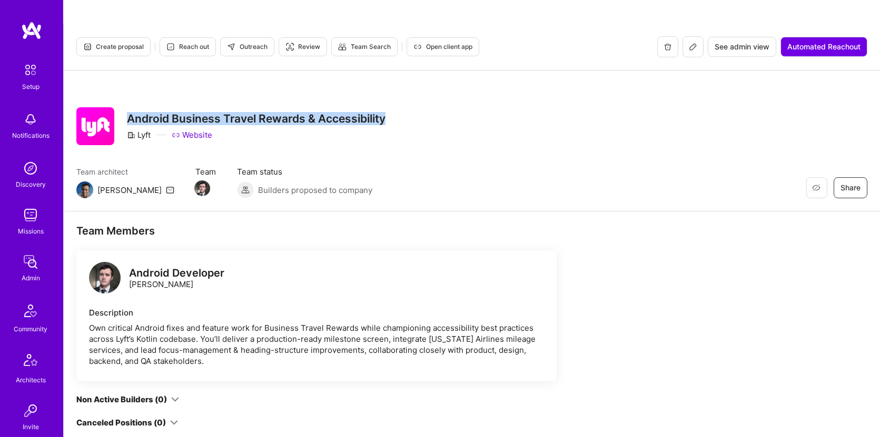
copy h3 "Android Business Travel Rewards & Accessibility"
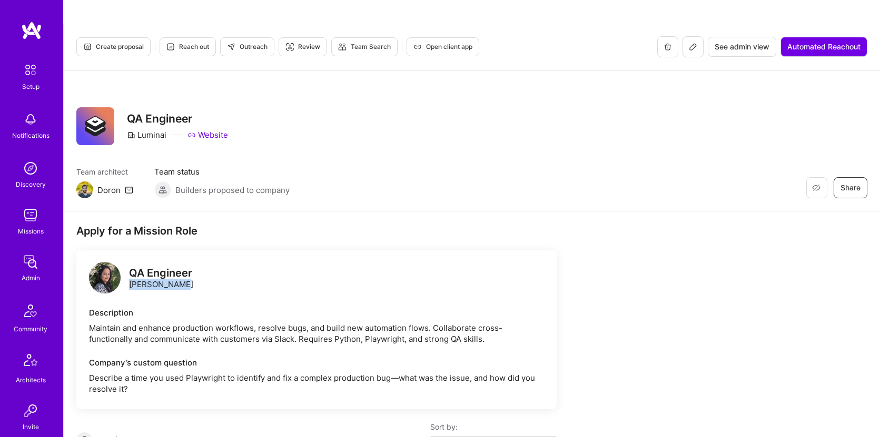
drag, startPoint x: 0, startPoint y: 0, endPoint x: 126, endPoint y: 263, distance: 291.3
click at [126, 263] on div "QA Engineer [PERSON_NAME]" at bounding box center [316, 279] width 455 height 32
copy div "[PERSON_NAME]"
drag, startPoint x: 207, startPoint y: 244, endPoint x: 132, endPoint y: 250, distance: 74.9
click at [132, 263] on div "QA Engineer [PERSON_NAME]" at bounding box center [316, 279] width 455 height 32
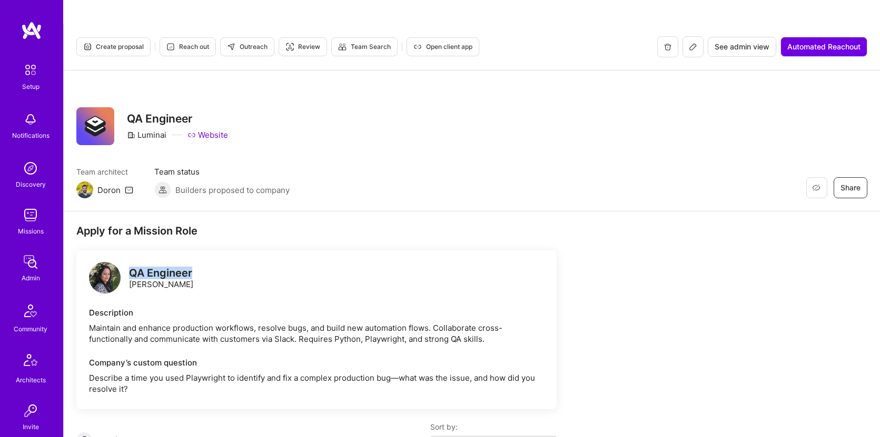
copy div "QA Engineer"
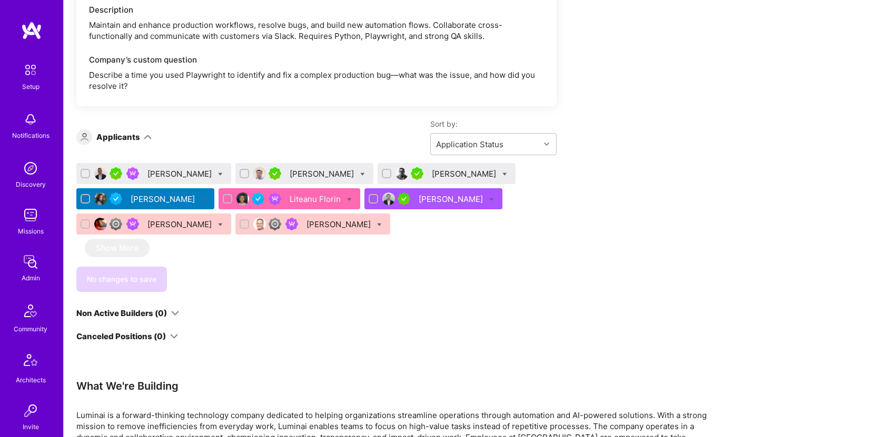
scroll to position [227, 0]
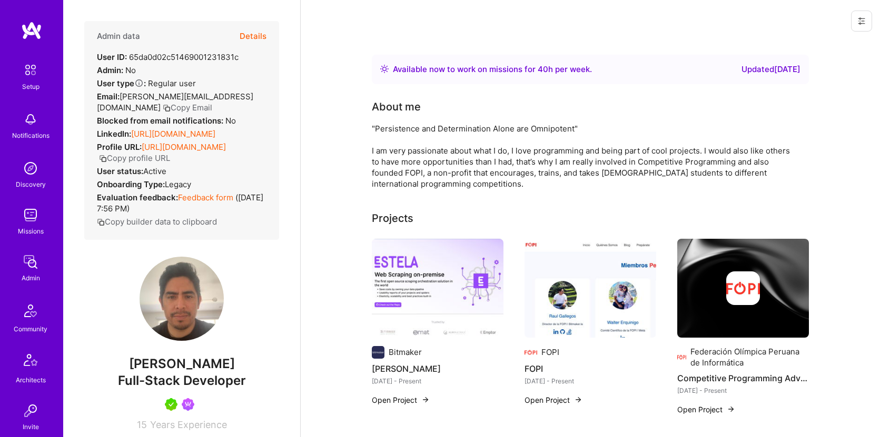
click at [212, 102] on button "Copy Email" at bounding box center [187, 107] width 49 height 11
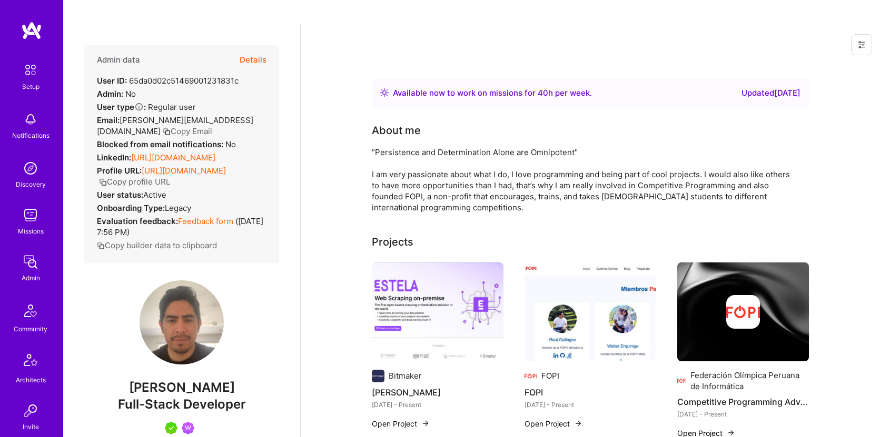
click at [250, 45] on button "Details" at bounding box center [253, 60] width 27 height 31
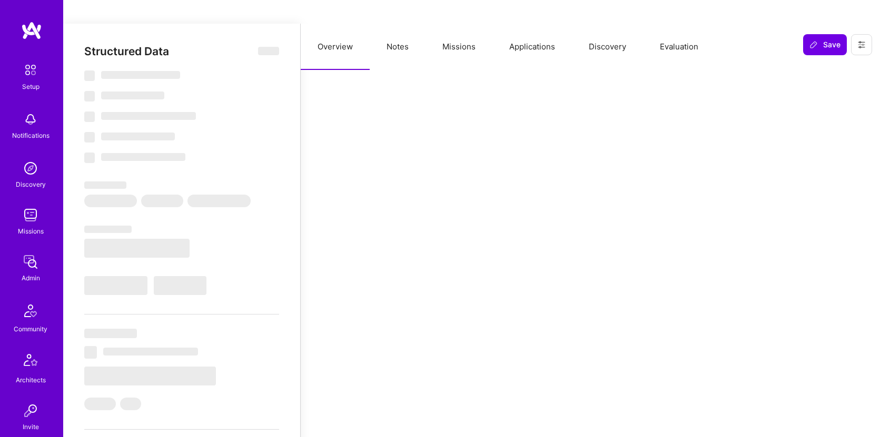
click at [542, 26] on button "Applications" at bounding box center [531, 47] width 79 height 46
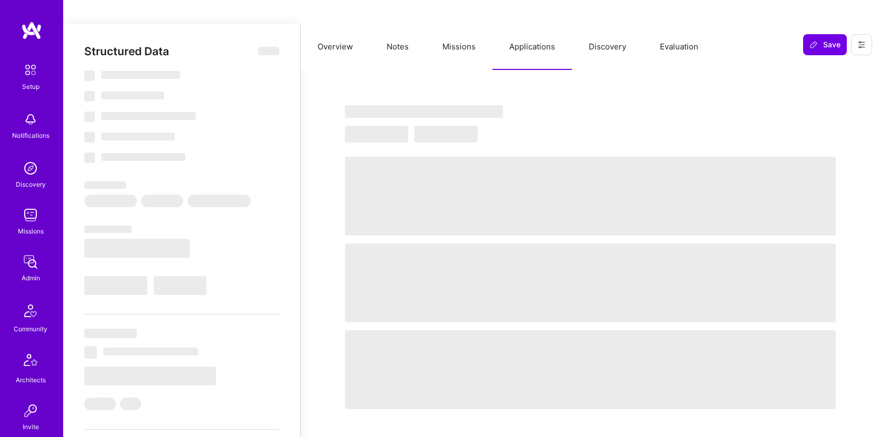
click at [474, 27] on button "Missions" at bounding box center [458, 47] width 67 height 46
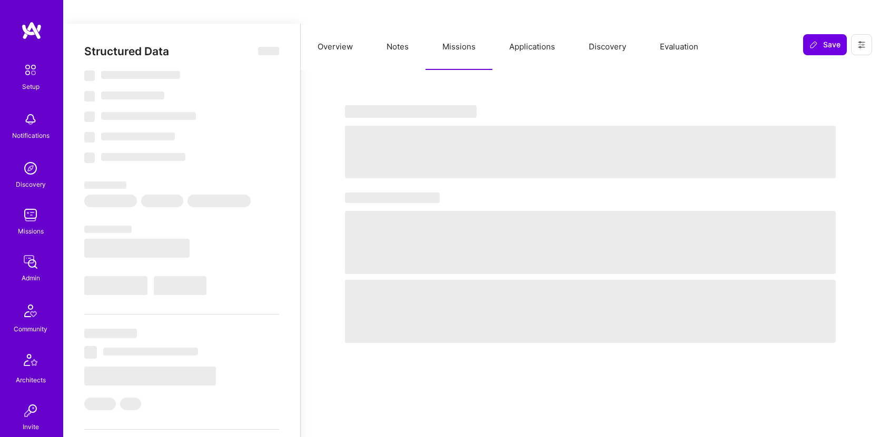
select select "Right Now"
select select "5"
select select "7"
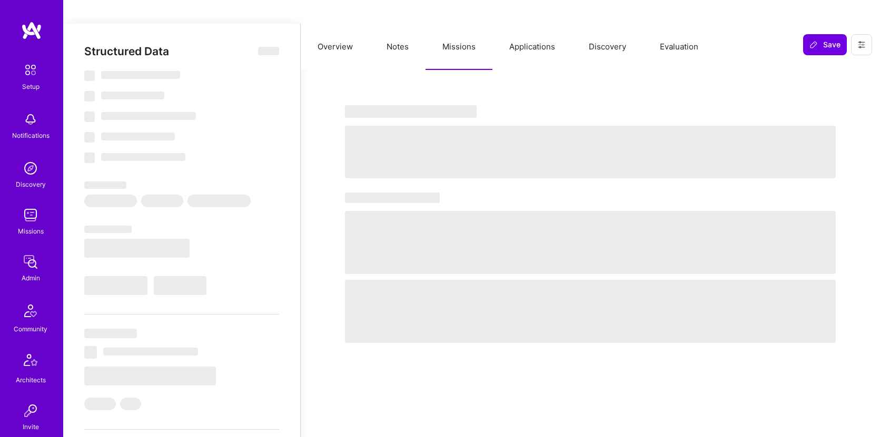
select select "PE"
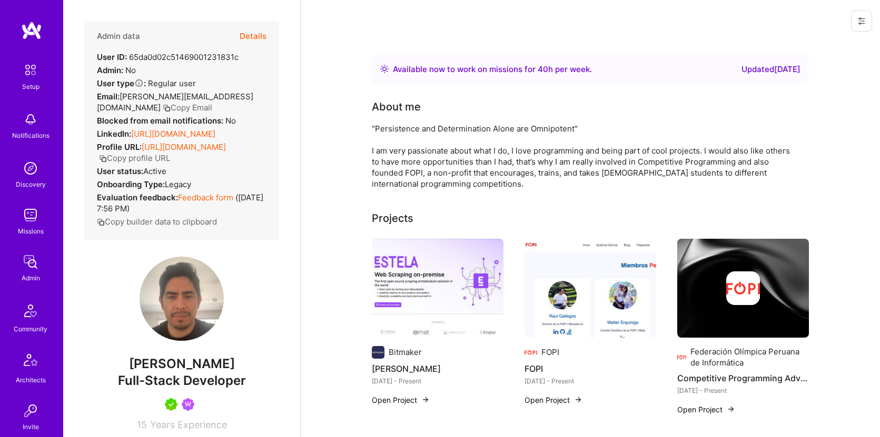
click at [249, 33] on button "Details" at bounding box center [253, 36] width 27 height 31
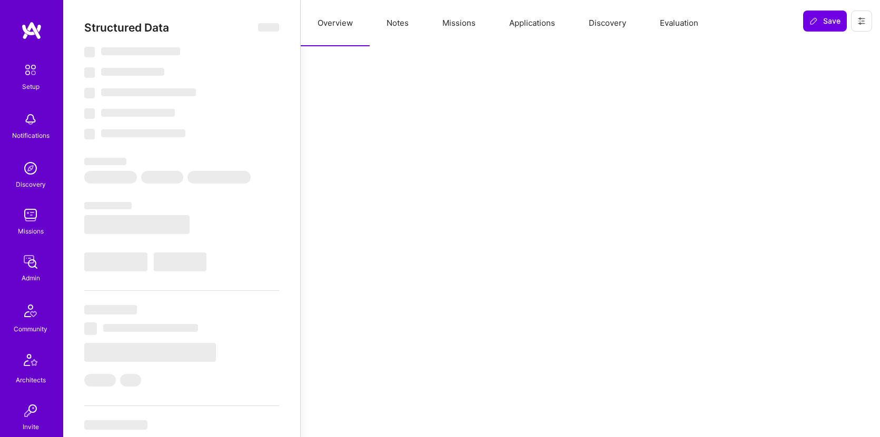
click at [457, 19] on button "Missions" at bounding box center [458, 23] width 67 height 46
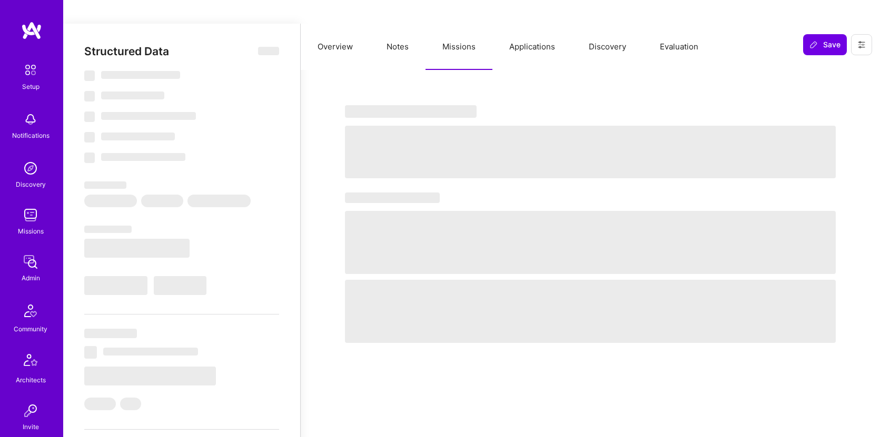
select select "Right Now"
select select "5"
select select "7"
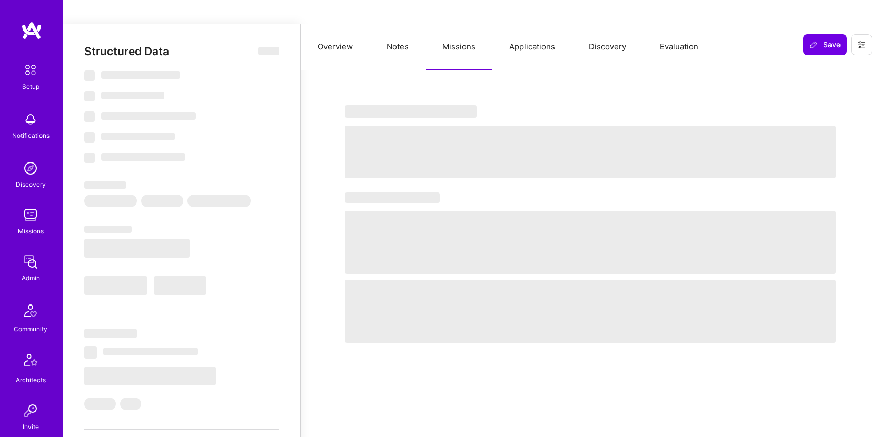
select select "PE"
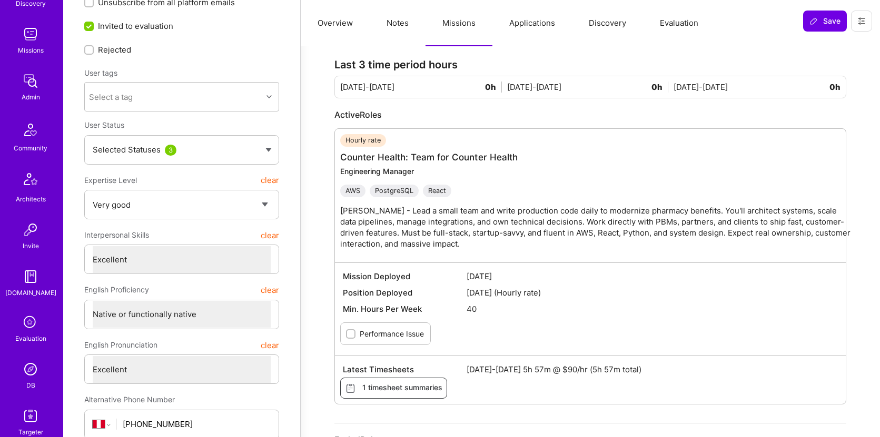
scroll to position [238, 0]
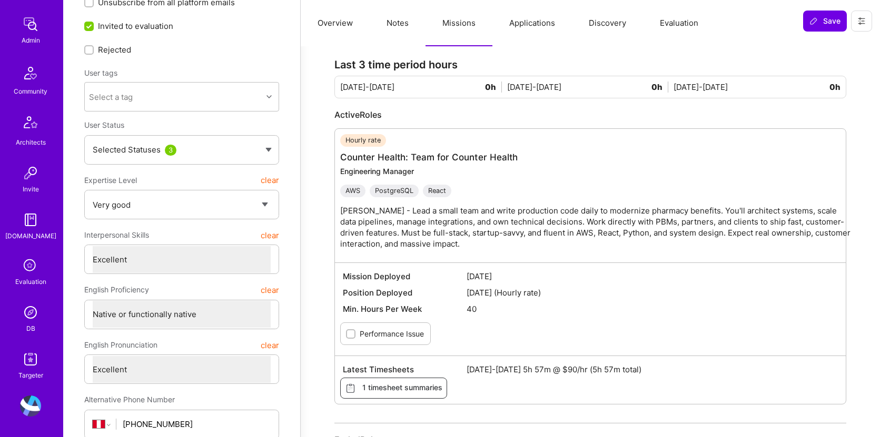
click at [22, 318] on img at bounding box center [30, 312] width 21 height 21
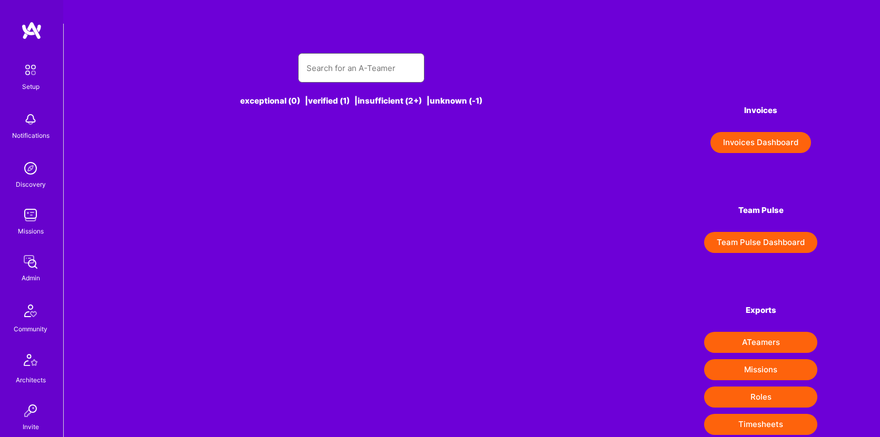
click at [384, 55] on input "text" at bounding box center [360, 68] width 109 height 27
paste input "[PERSON_NAME]"
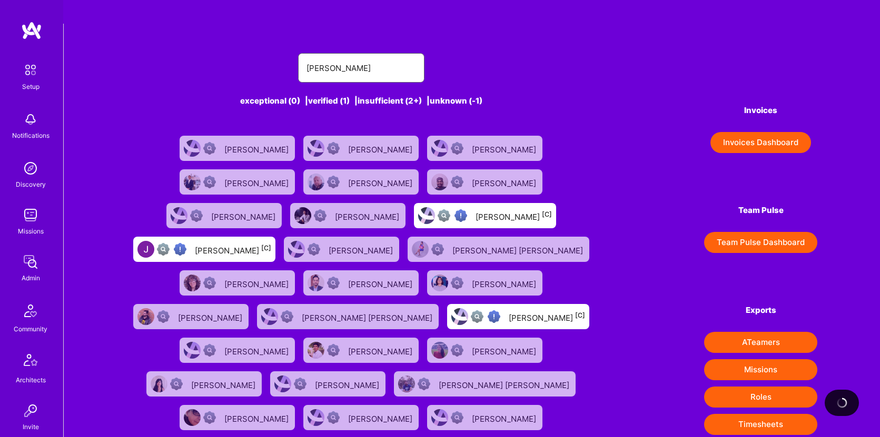
type input "[PERSON_NAME]"
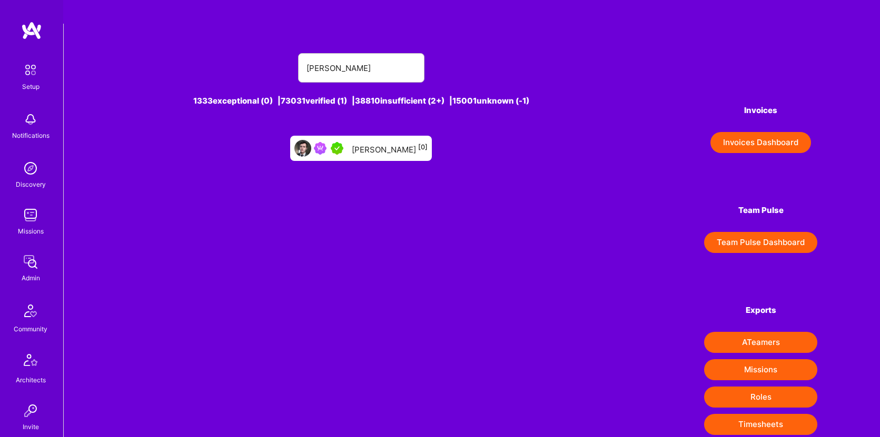
click at [376, 142] on div "[PERSON_NAME] [0]" at bounding box center [390, 149] width 76 height 14
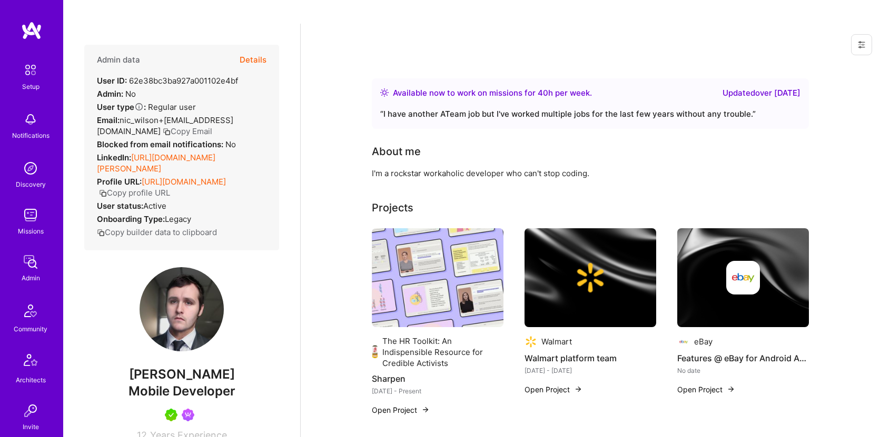
click at [240, 45] on button "Details" at bounding box center [253, 60] width 27 height 31
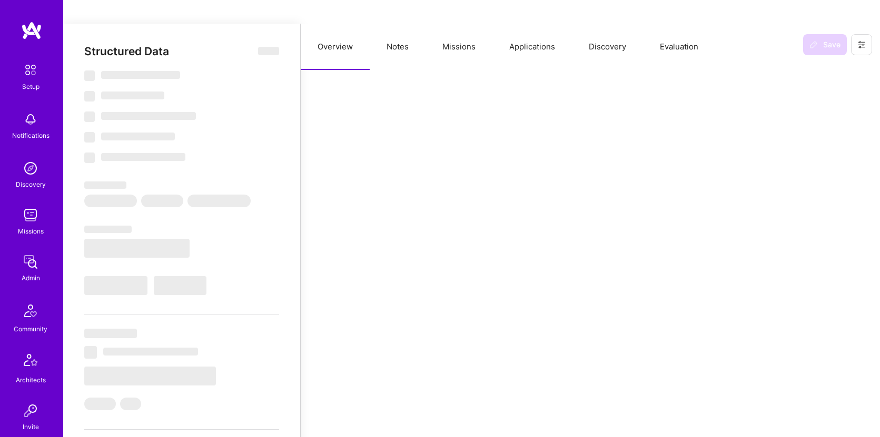
click at [470, 24] on button "Missions" at bounding box center [458, 47] width 67 height 46
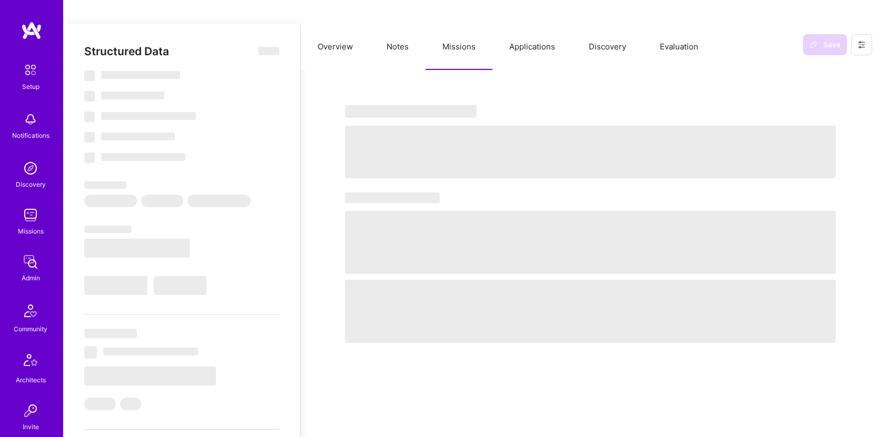
type textarea "x"
select select "Right Now"
select select "5"
select select "7"
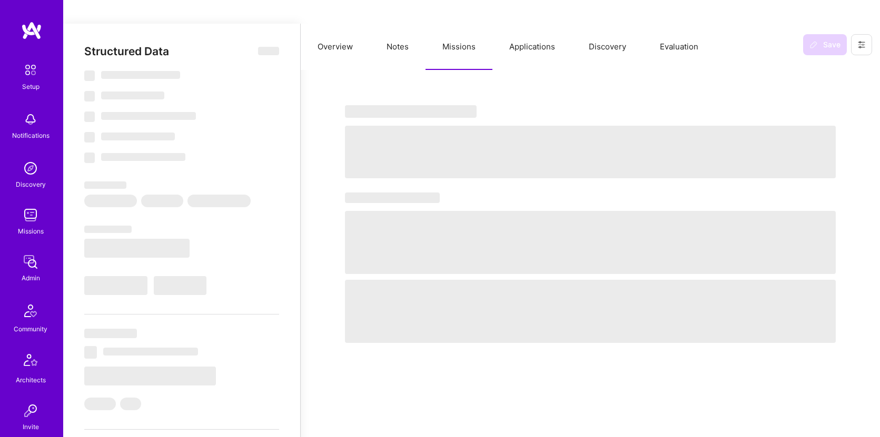
select select "7"
select select "US"
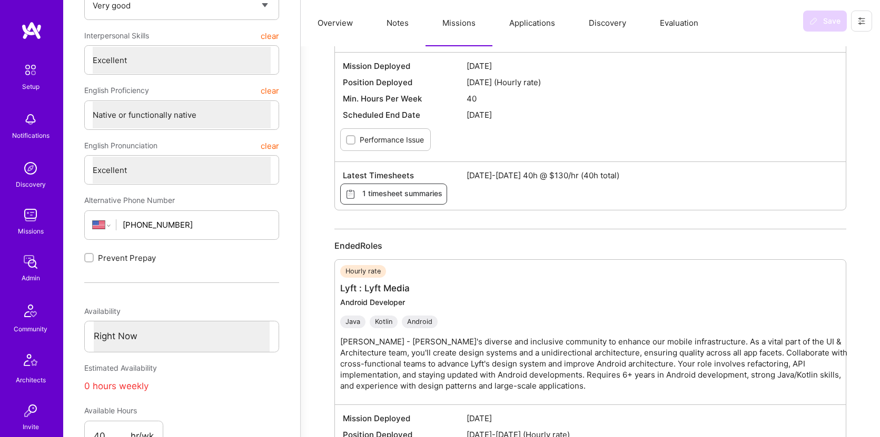
scroll to position [75, 0]
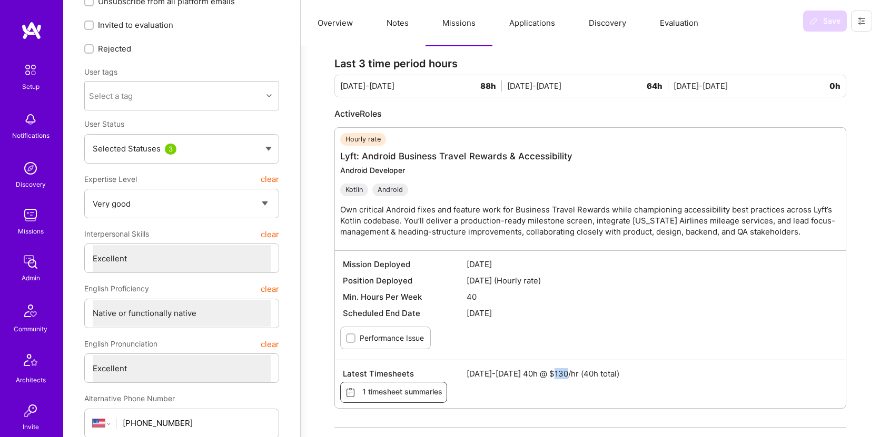
drag, startPoint x: 554, startPoint y: 350, endPoint x: 567, endPoint y: 345, distance: 13.8
click at [567, 368] on span "[DATE]-[DATE] 40h @ $130/hr (40h total)" at bounding box center [651, 373] width 371 height 11
copy span "130"
